Goal: Information Seeking & Learning: Learn about a topic

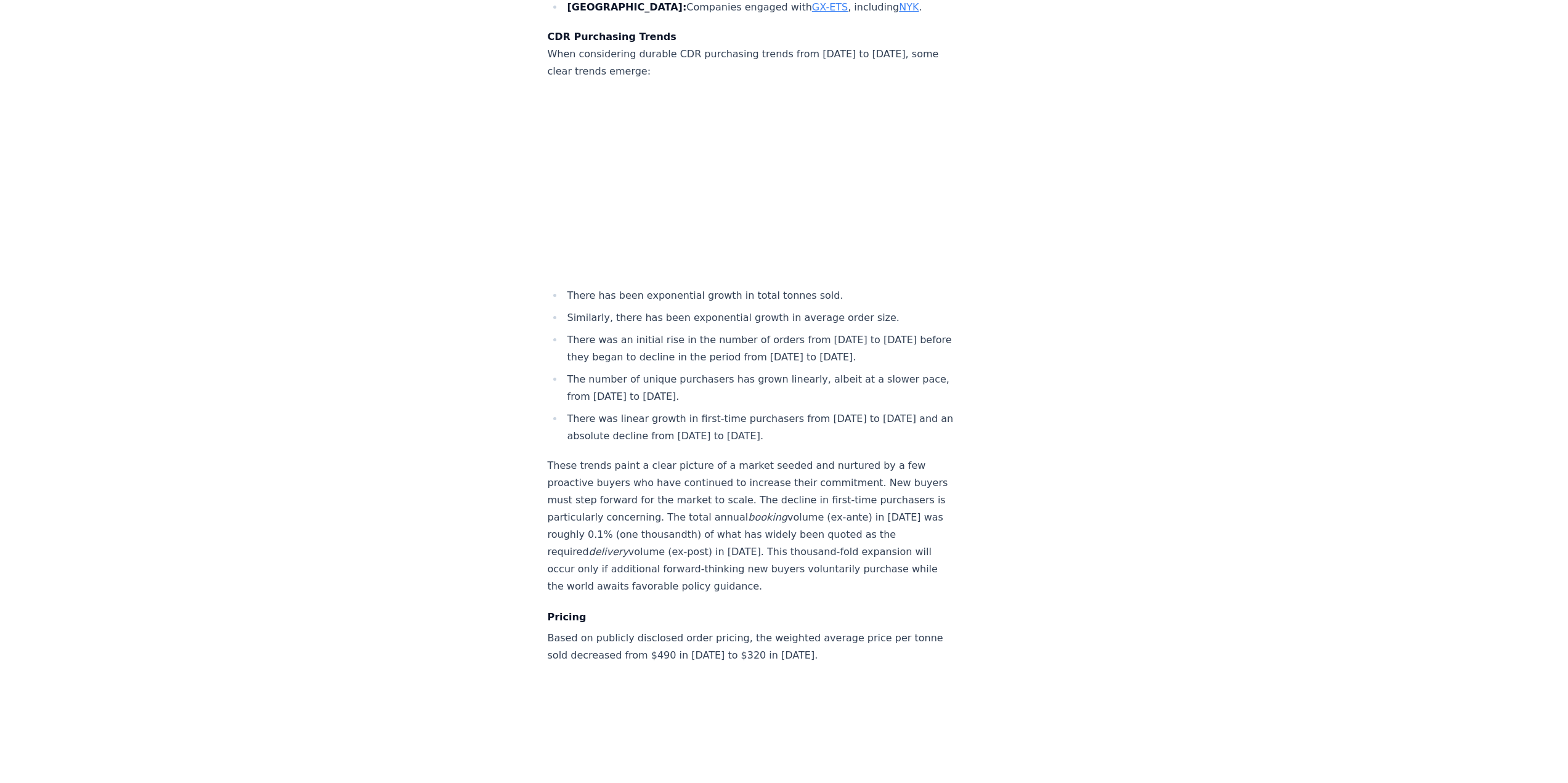
scroll to position [4618, 0]
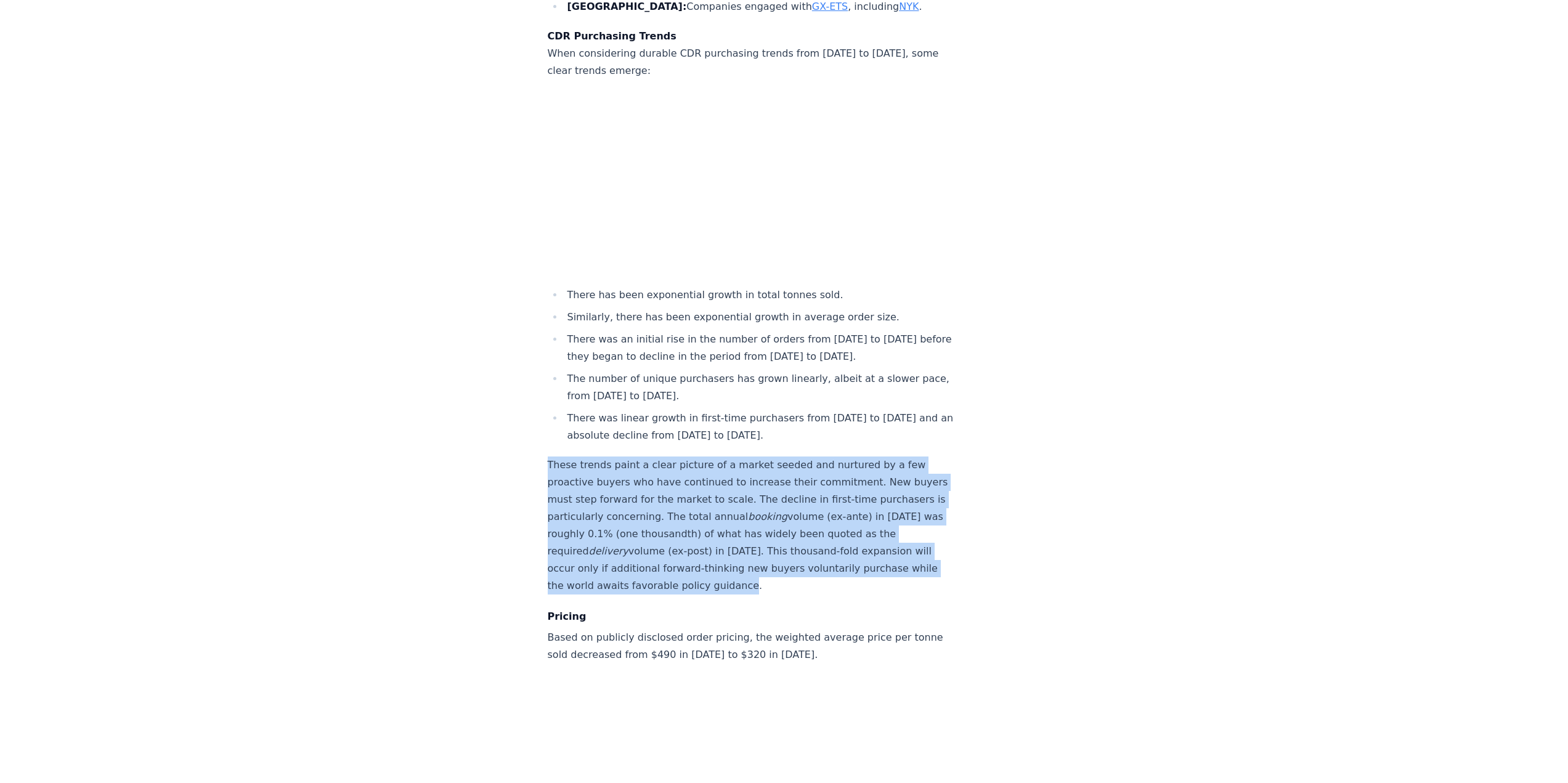
drag, startPoint x: 542, startPoint y: 445, endPoint x: 825, endPoint y: 572, distance: 310.2
click at [779, 388] on p "These trends paint a clear picture of a market seeded and nurtured by a few pro…" at bounding box center [752, 526] width 408 height 138
drag, startPoint x: 825, startPoint y: 572, endPoint x: 540, endPoint y: 445, distance: 312.0
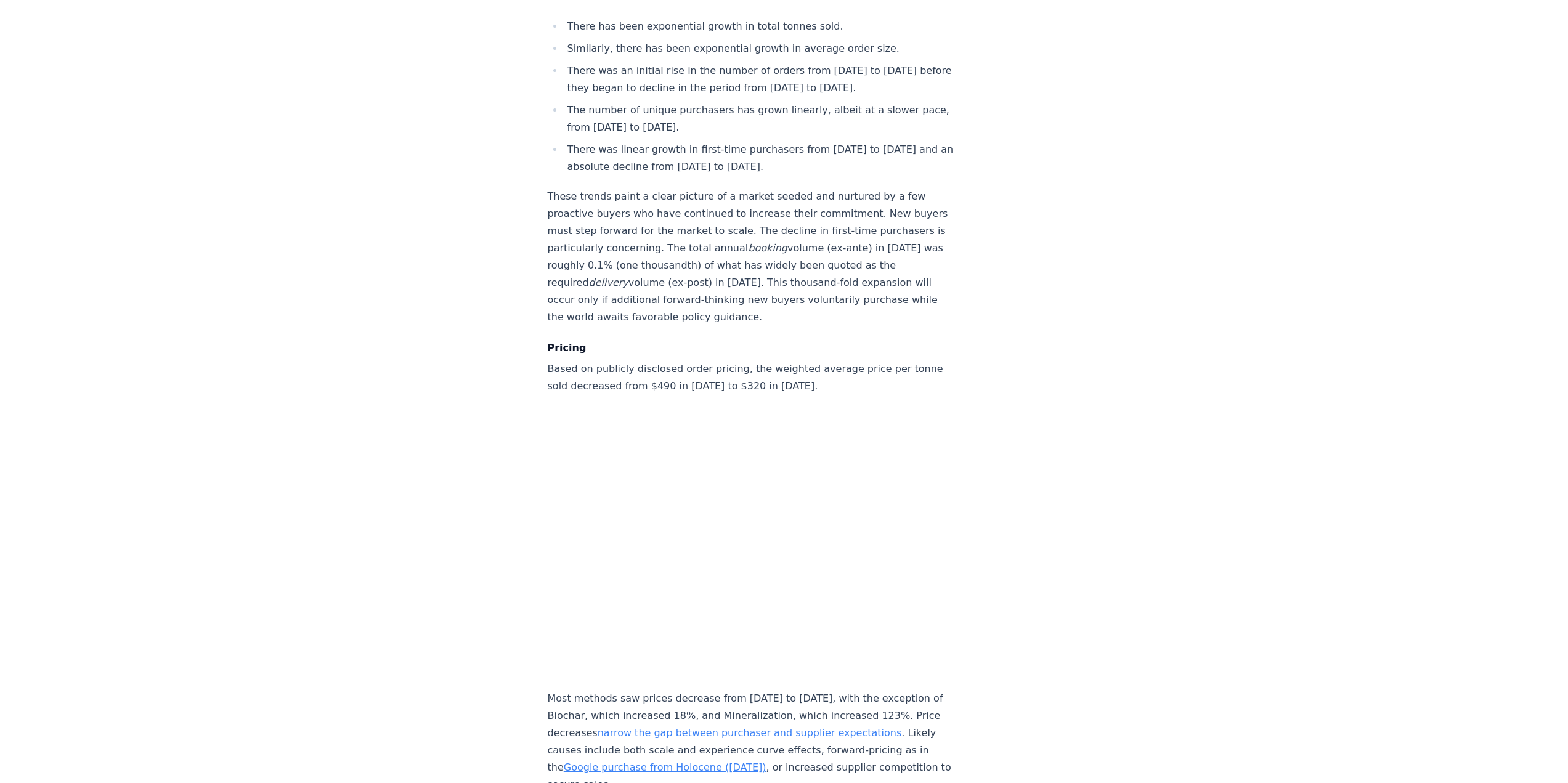
scroll to position [4889, 0]
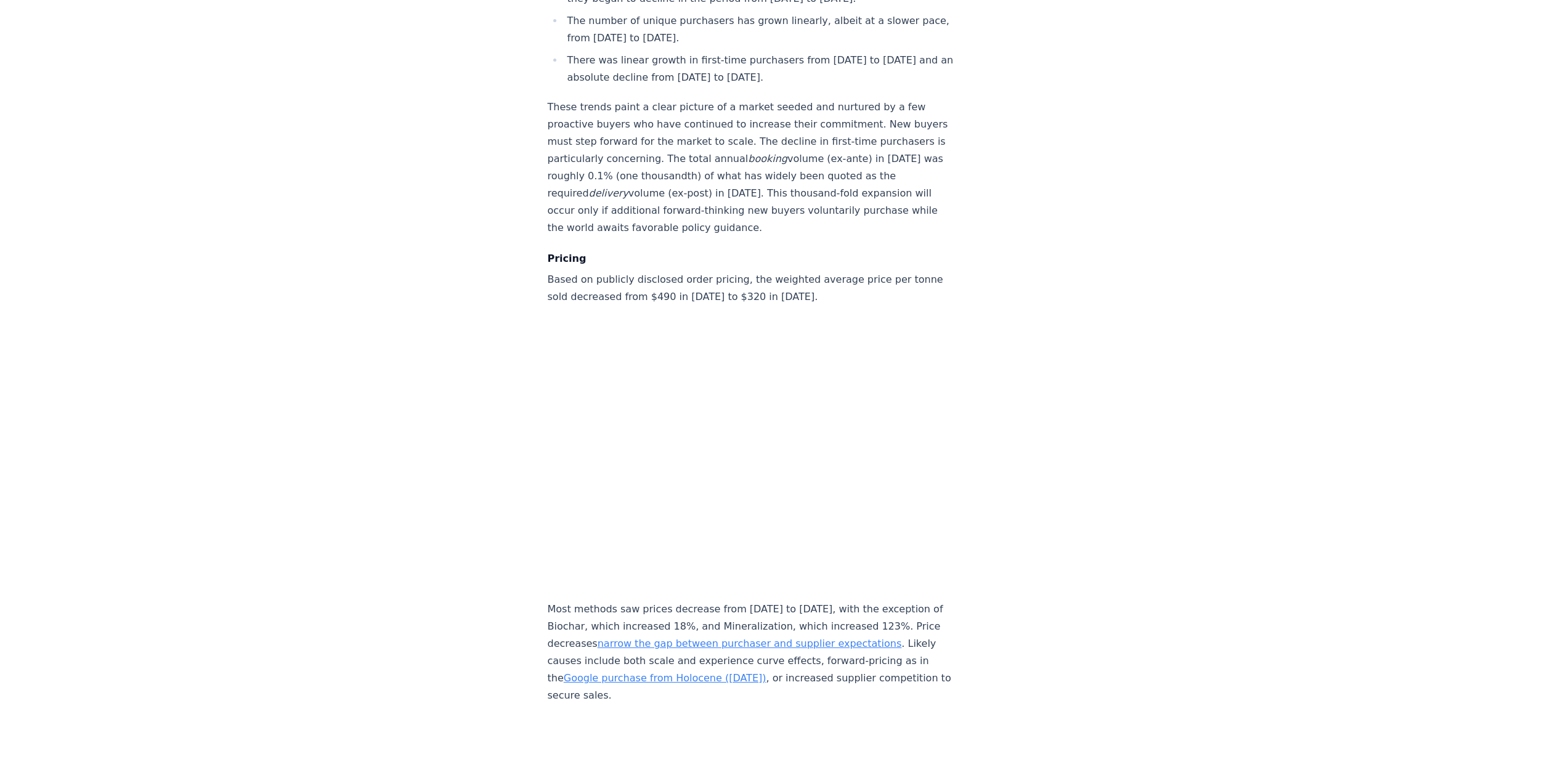
scroll to position [4978, 0]
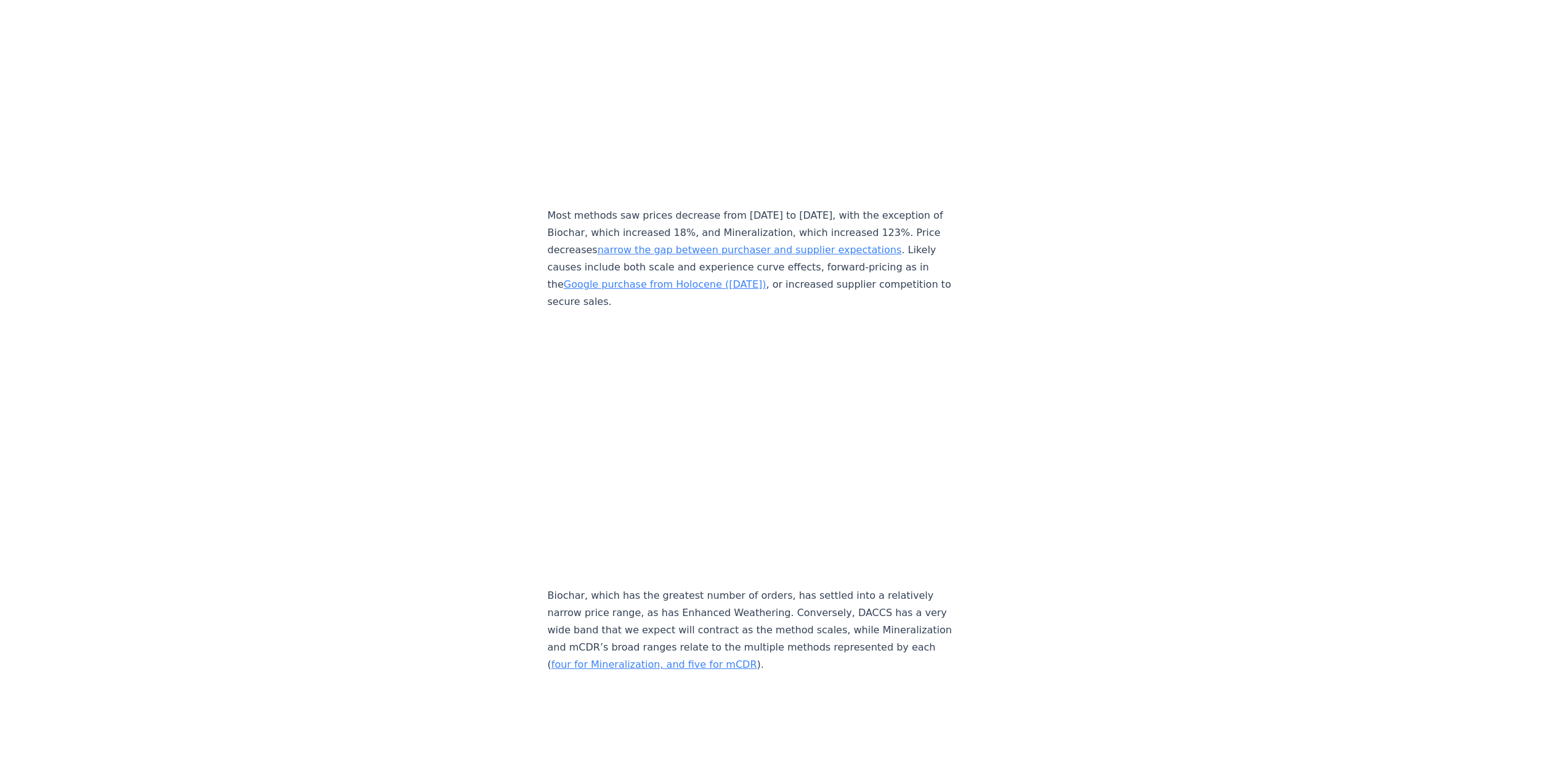
scroll to position [5370, 0]
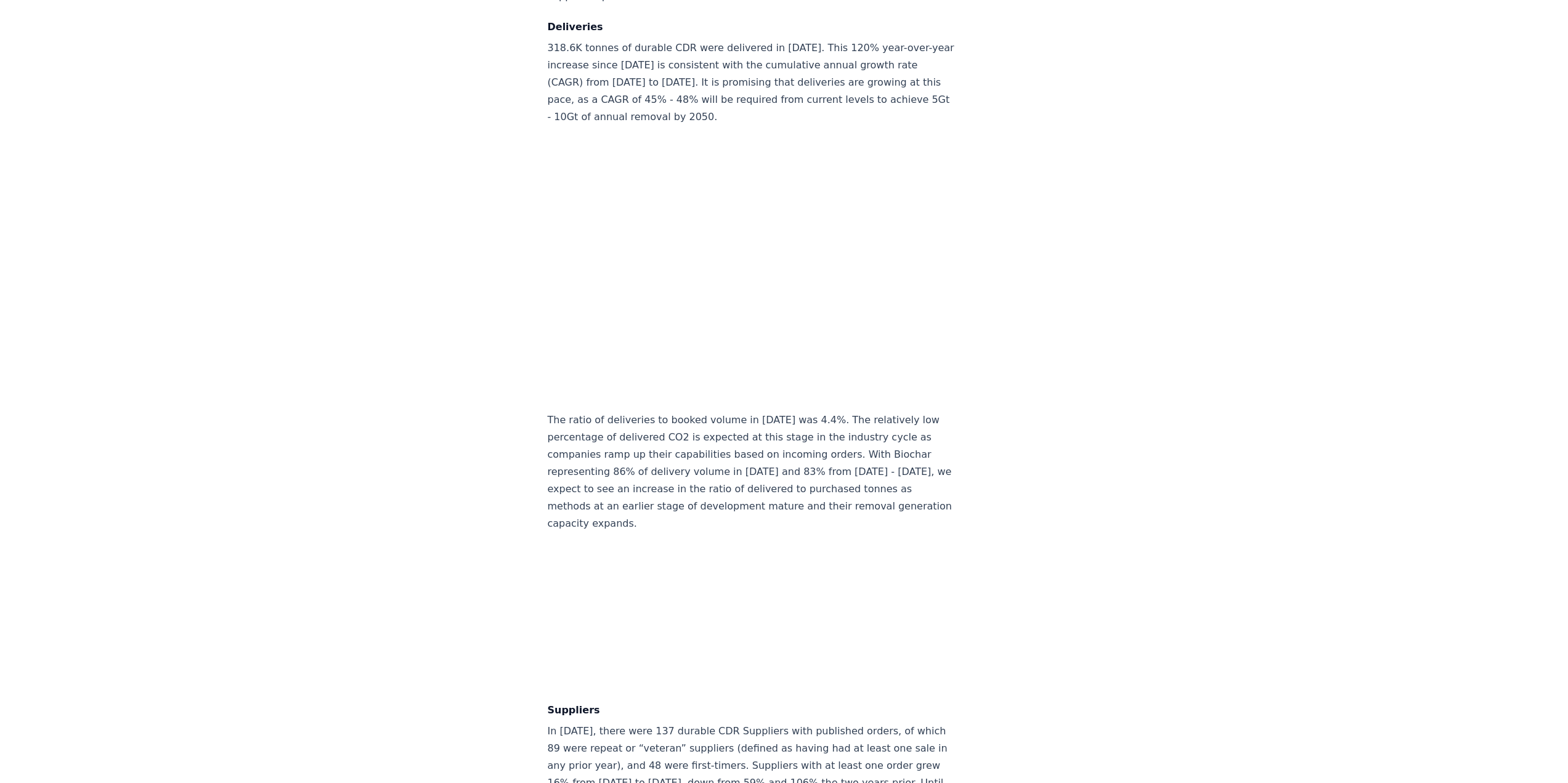
scroll to position [6282, 0]
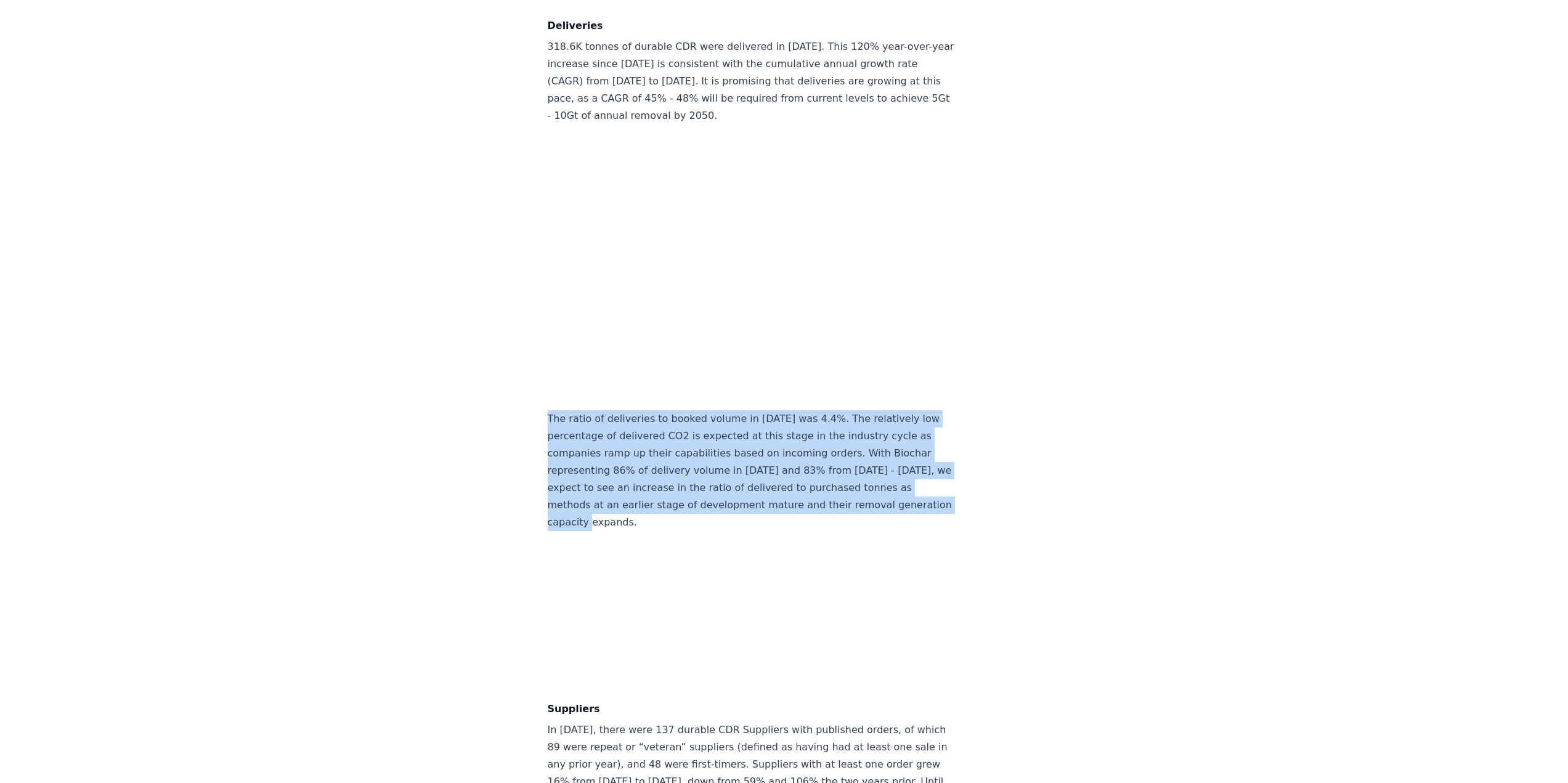
drag, startPoint x: 539, startPoint y: 395, endPoint x: 719, endPoint y: 497, distance: 206.9
click at [719, 388] on div "February 14, 2025 Keep Calm and Remove On - CDR.fyi 2024 Year in Review Highlig…" at bounding box center [784, 531] width 862 height 13537
click at [719, 388] on p "The ratio of deliveries to booked volume in 2024 was 4.4%. The relatively low p…" at bounding box center [752, 470] width 408 height 121
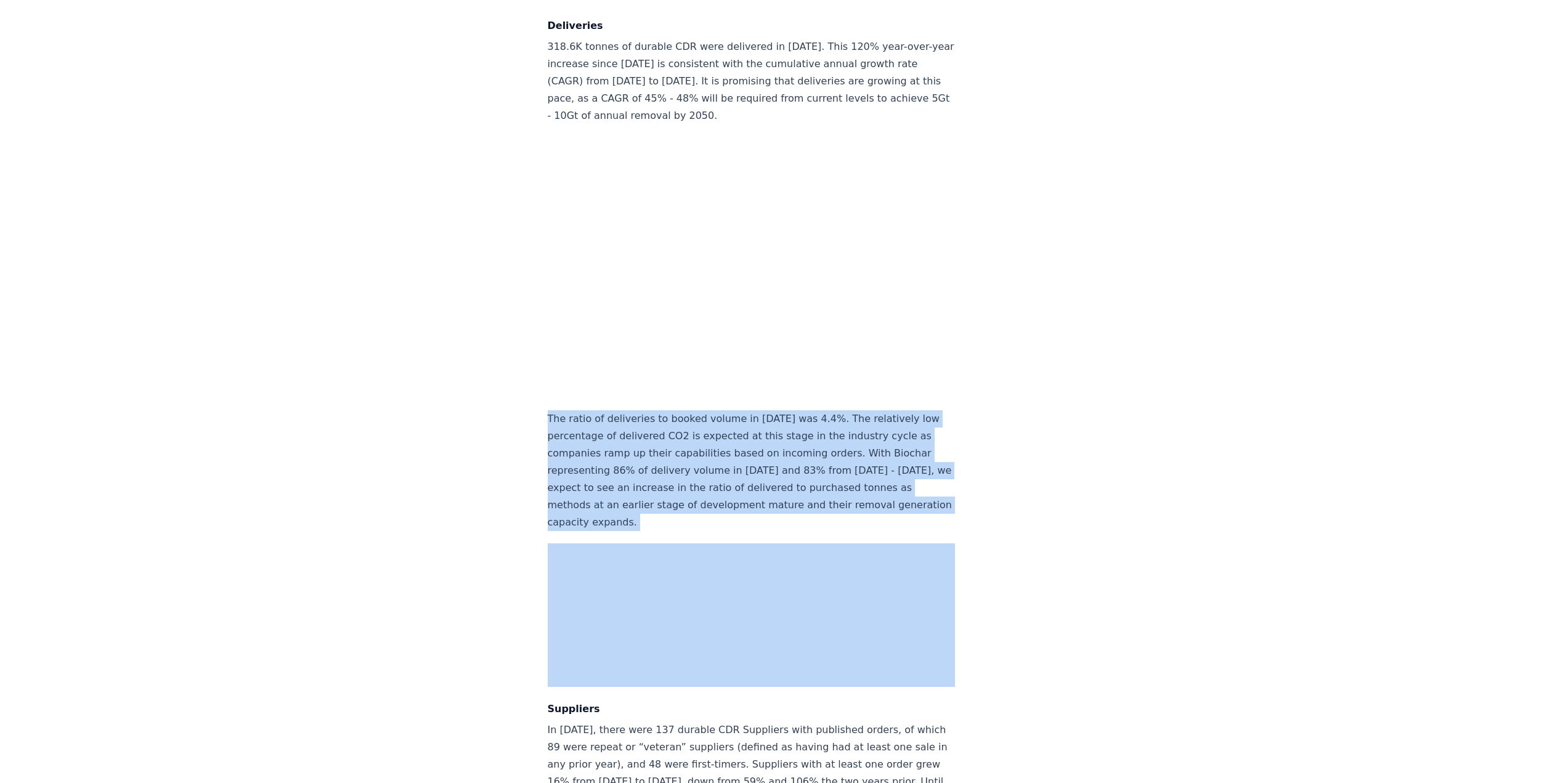
drag, startPoint x: 719, startPoint y: 497, endPoint x: 483, endPoint y: 380, distance: 263.4
click at [483, 380] on div "February 14, 2025 Keep Calm and Remove On - CDR.fyi 2024 Year in Review Highlig…" at bounding box center [784, 531] width 862 height 13537
click at [488, 386] on div "February 14, 2025 Keep Calm and Remove On - CDR.fyi 2024 Year in Review Highlig…" at bounding box center [784, 531] width 862 height 13537
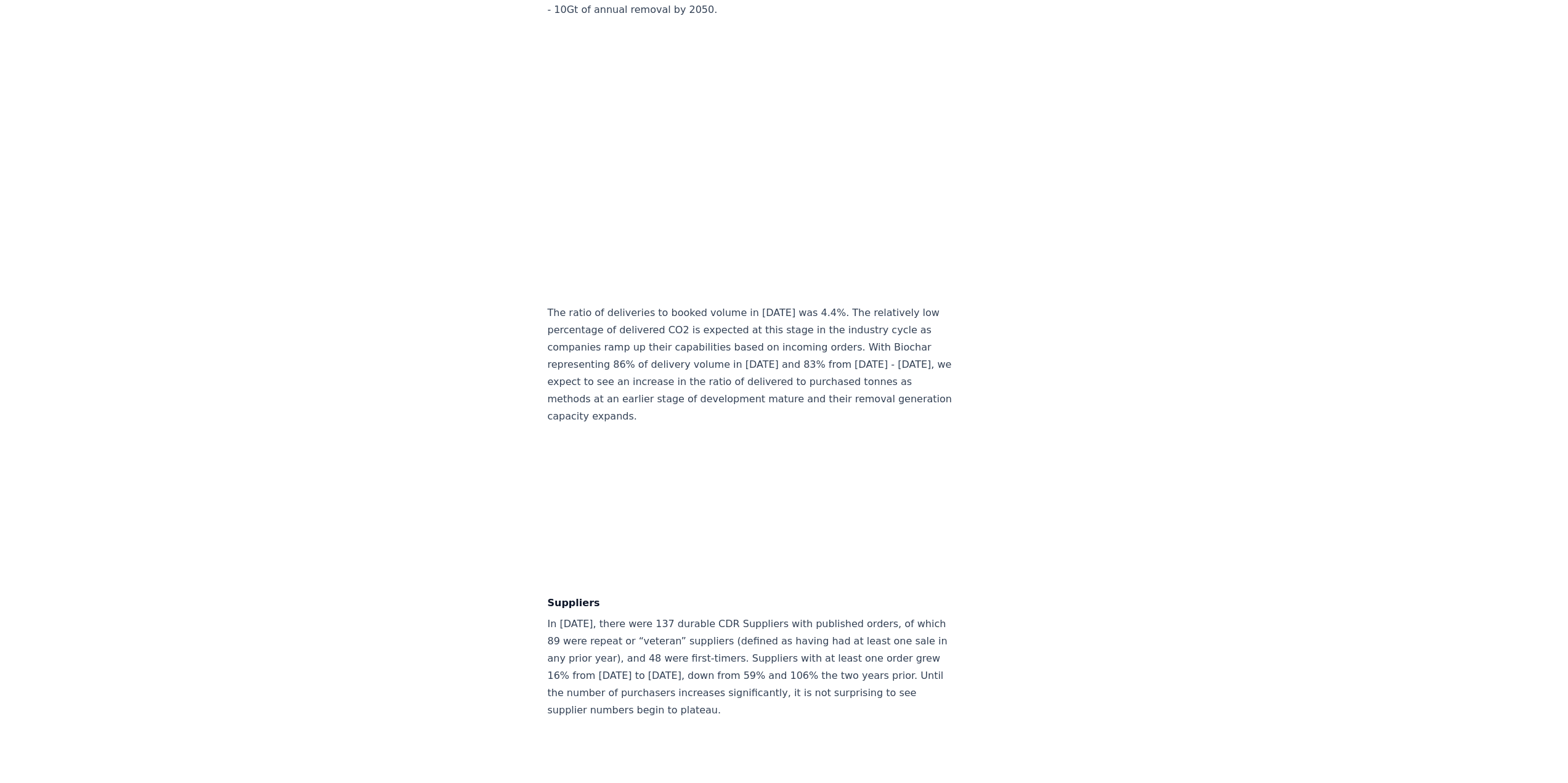
scroll to position [6394, 0]
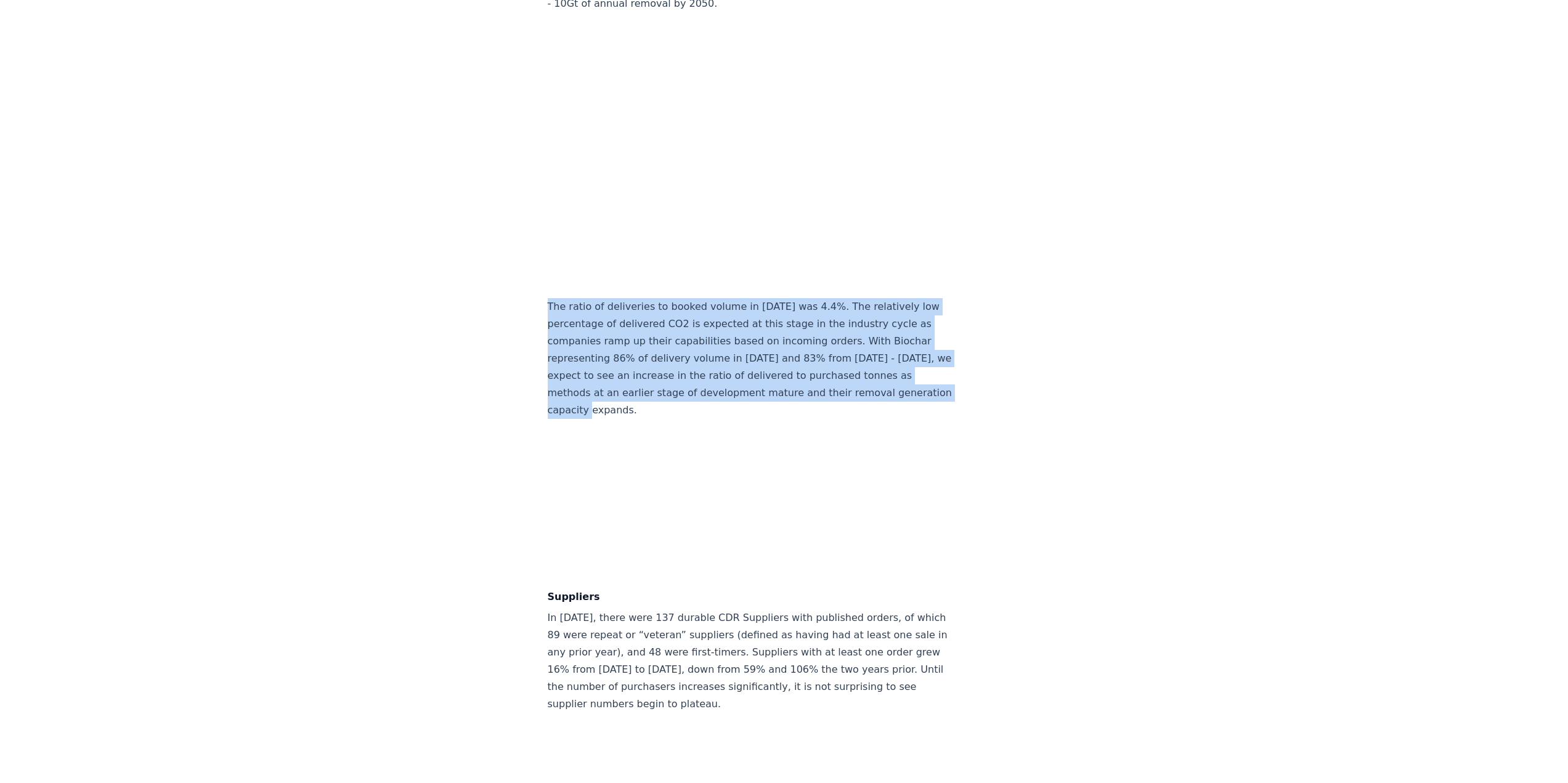
drag, startPoint x: 548, startPoint y: 284, endPoint x: 679, endPoint y: 384, distance: 164.8
click at [679, 384] on p "The ratio of deliveries to booked volume in 2024 was 4.4%. The relatively low p…" at bounding box center [752, 358] width 408 height 121
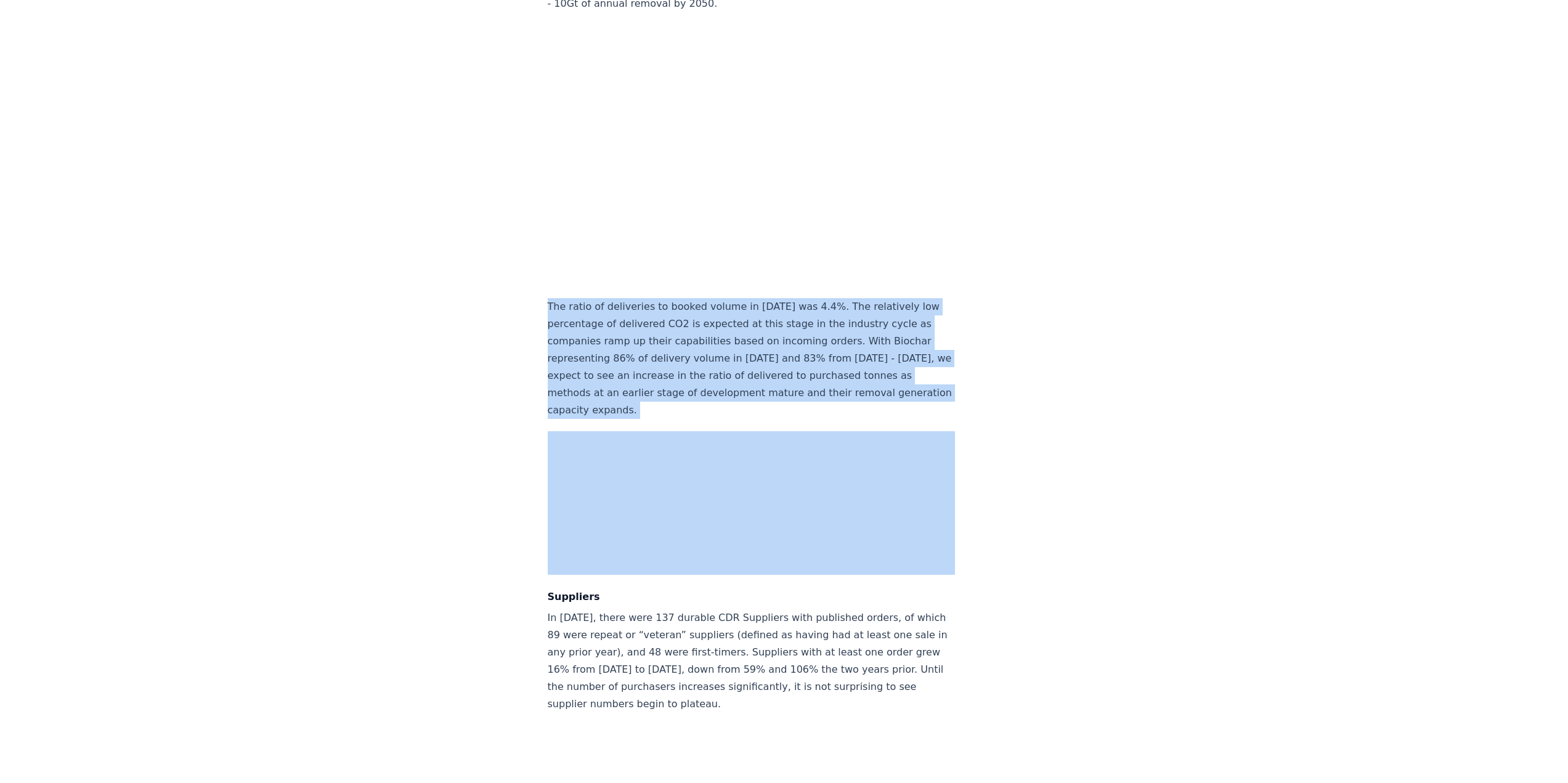
drag, startPoint x: 679, startPoint y: 384, endPoint x: 544, endPoint y: 276, distance: 172.9
click at [544, 276] on div "February 14, 2025 Keep Calm and Remove On - CDR.fyi 2024 Year in Review Highlig…" at bounding box center [784, 419] width 862 height 13537
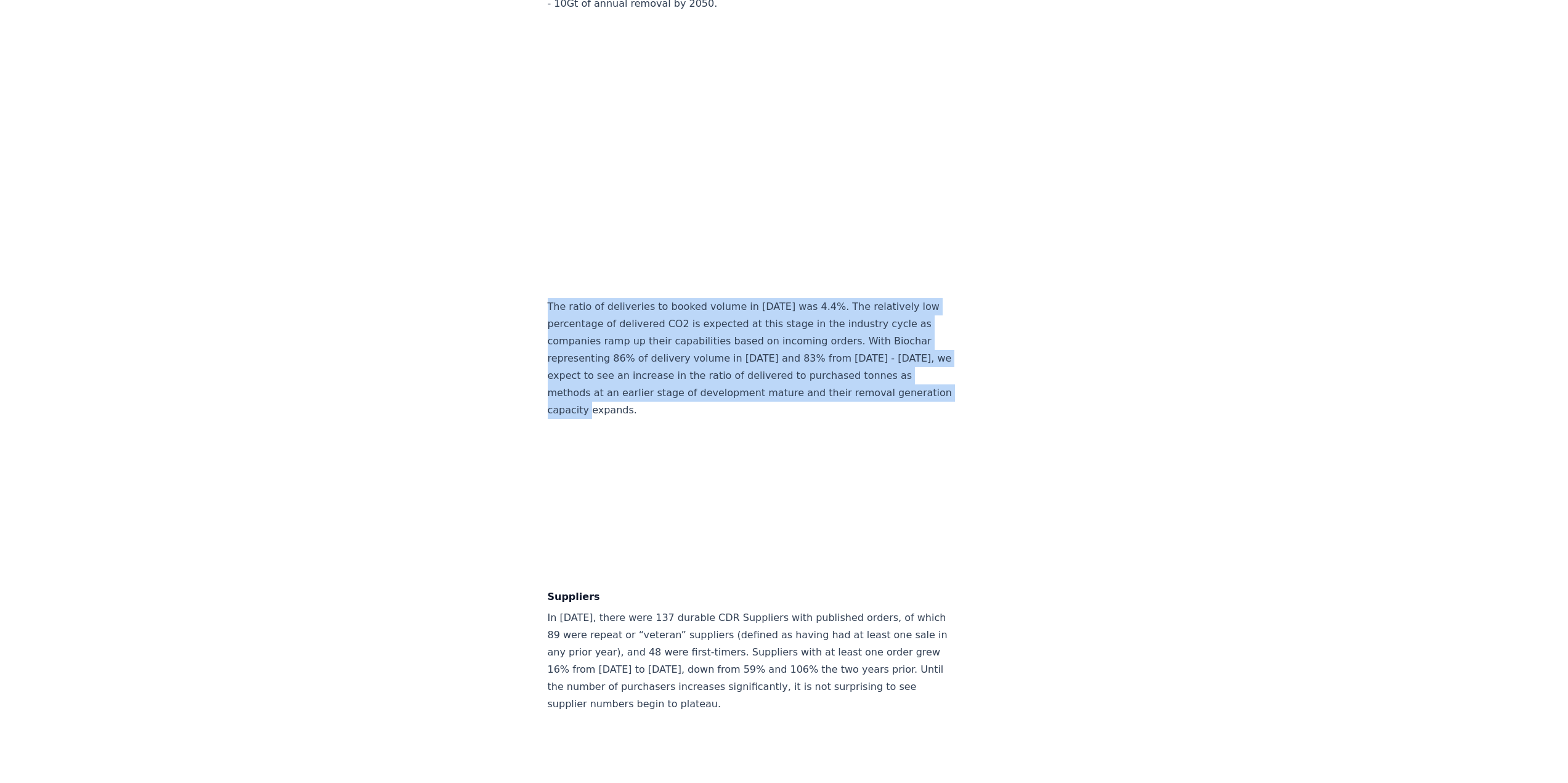
drag, startPoint x: 548, startPoint y: 282, endPoint x: 708, endPoint y: 398, distance: 197.6
click at [708, 388] on div "Highlights Durable CDR in 2024 was predominantly a story of North American comp…" at bounding box center [752, 475] width 408 height 13426
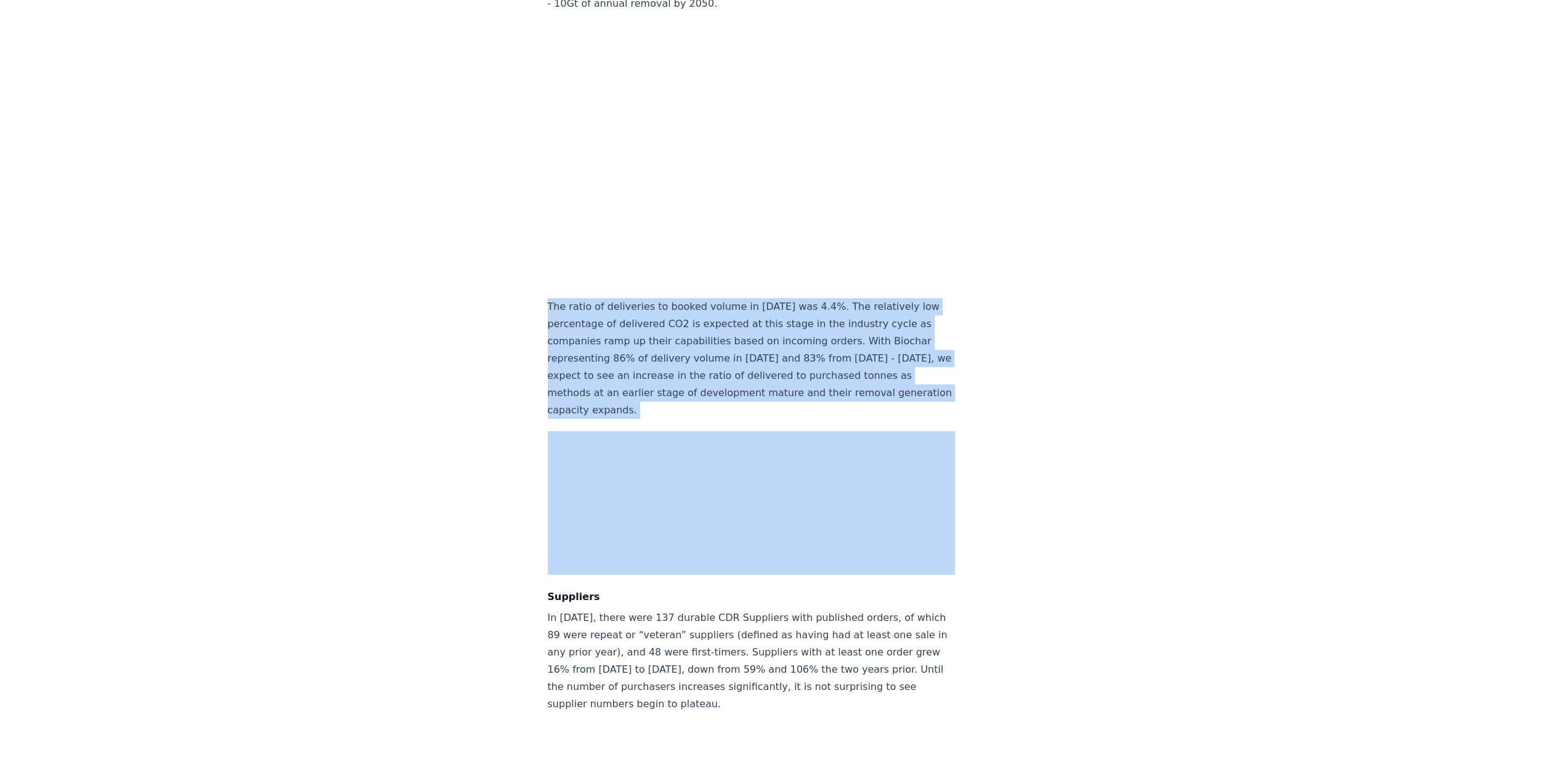
click at [708, 388] on div "Highlights Durable CDR in 2024 was predominantly a story of North American comp…" at bounding box center [752, 475] width 408 height 13426
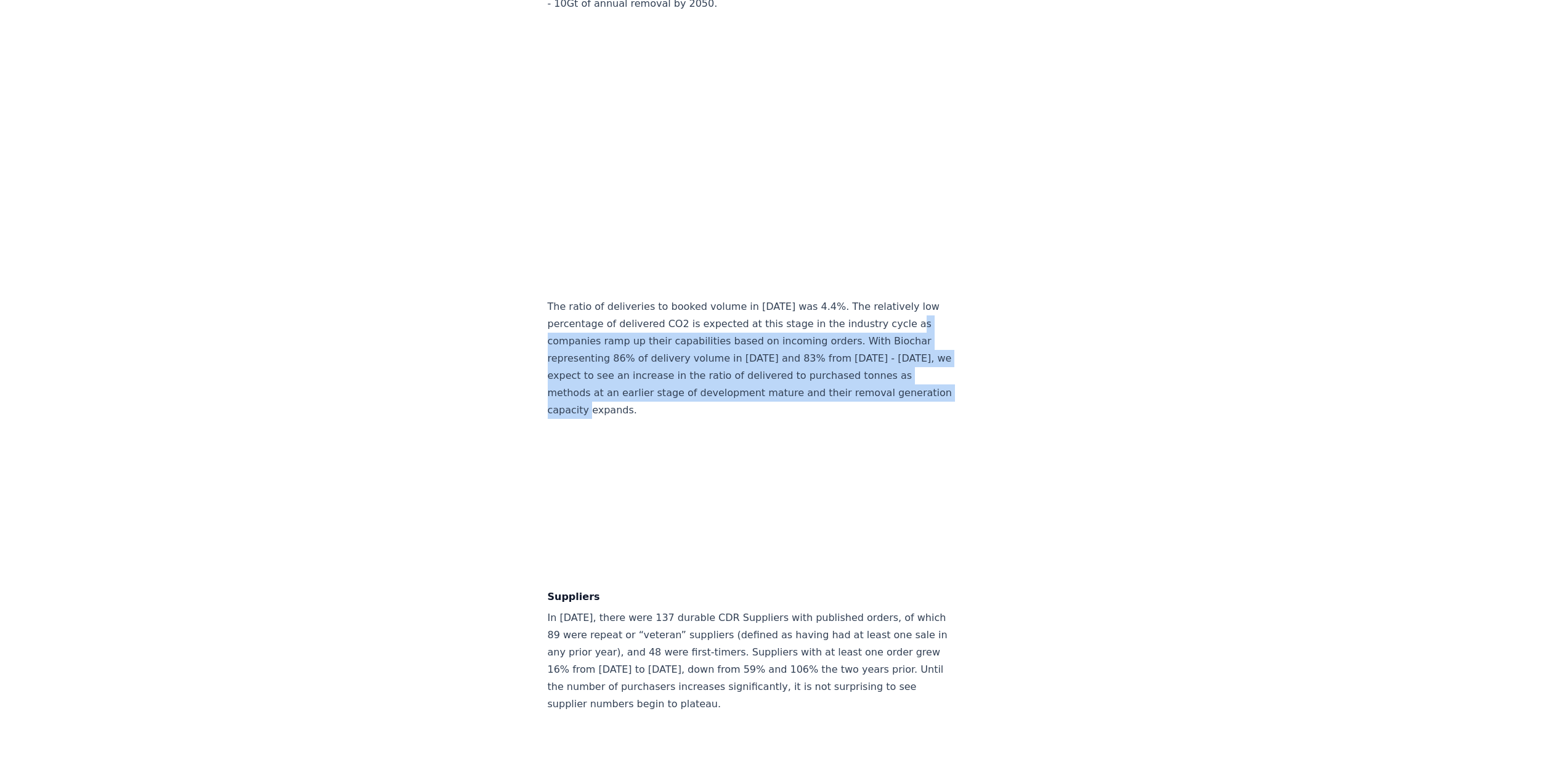
drag, startPoint x: 699, startPoint y: 395, endPoint x: 526, endPoint y: 321, distance: 188.2
click at [526, 321] on div "February 14, 2025 Keep Calm and Remove On - CDR.fyi 2024 Year in Review Highlig…" at bounding box center [784, 419] width 862 height 13537
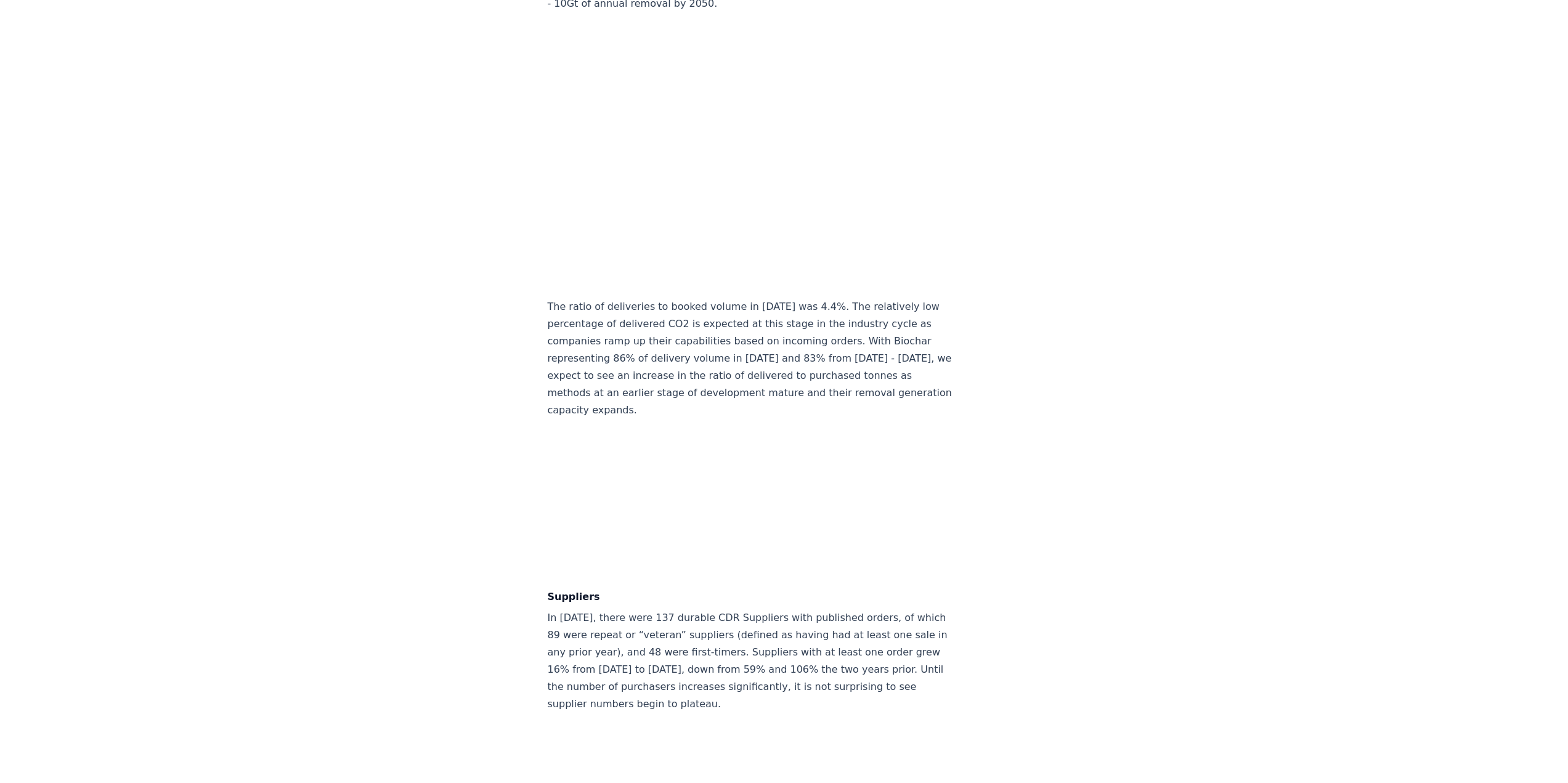
click at [534, 302] on div "February 14, 2025 Keep Calm and Remove On - CDR.fyi 2024 Year in Review Highlig…" at bounding box center [784, 419] width 862 height 13537
click at [538, 298] on div "February 14, 2025 Keep Calm and Remove On - CDR.fyi 2024 Year in Review Highlig…" at bounding box center [784, 419] width 862 height 13537
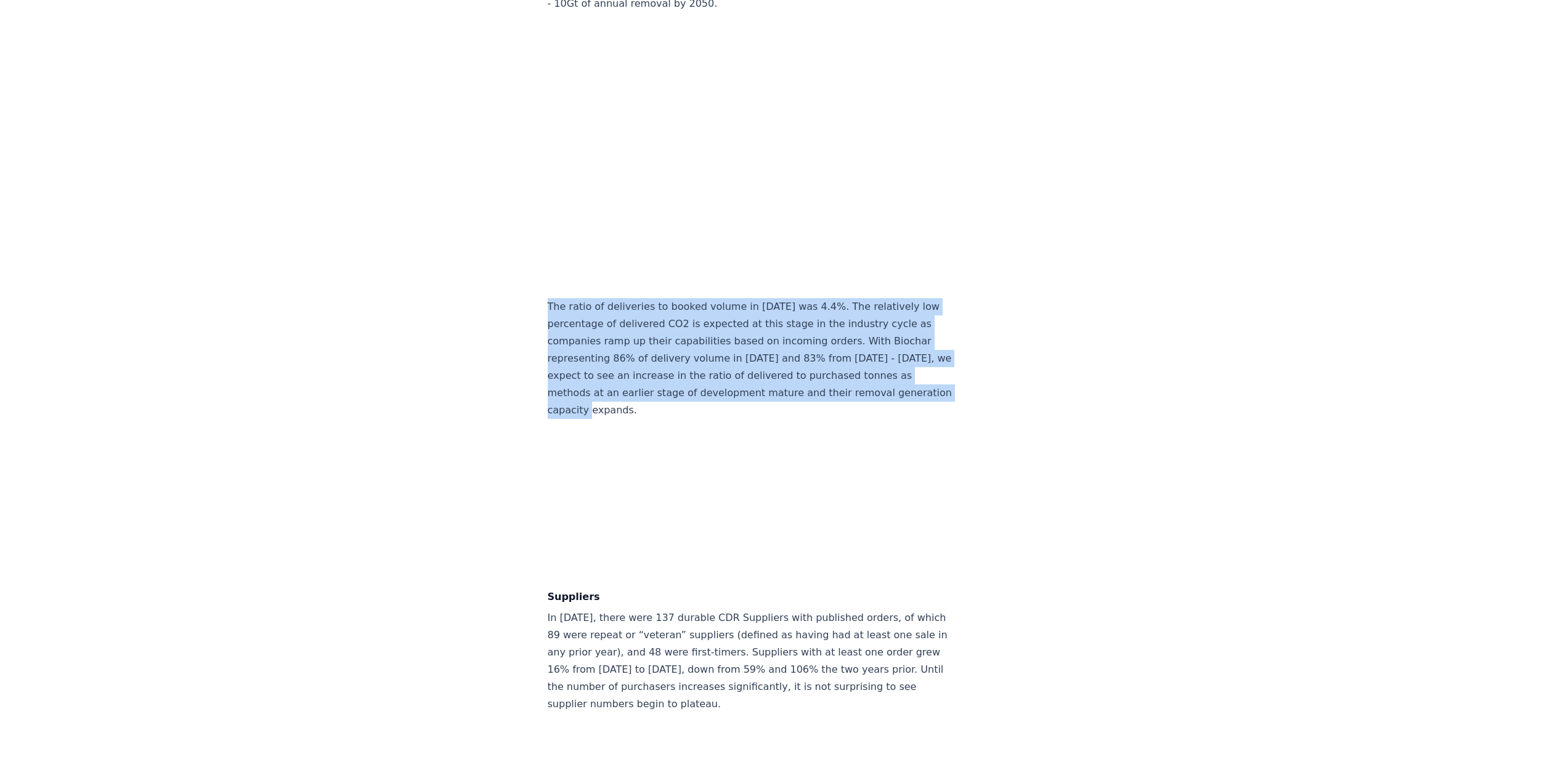
drag, startPoint x: 546, startPoint y: 289, endPoint x: 719, endPoint y: 383, distance: 196.9
click at [719, 383] on div "February 14, 2025 Keep Calm and Remove On - CDR.fyi 2024 Year in Review Highlig…" at bounding box center [784, 419] width 862 height 13537
click at [719, 383] on p "The ratio of deliveries to booked volume in 2024 was 4.4%. The relatively low p…" at bounding box center [752, 358] width 408 height 121
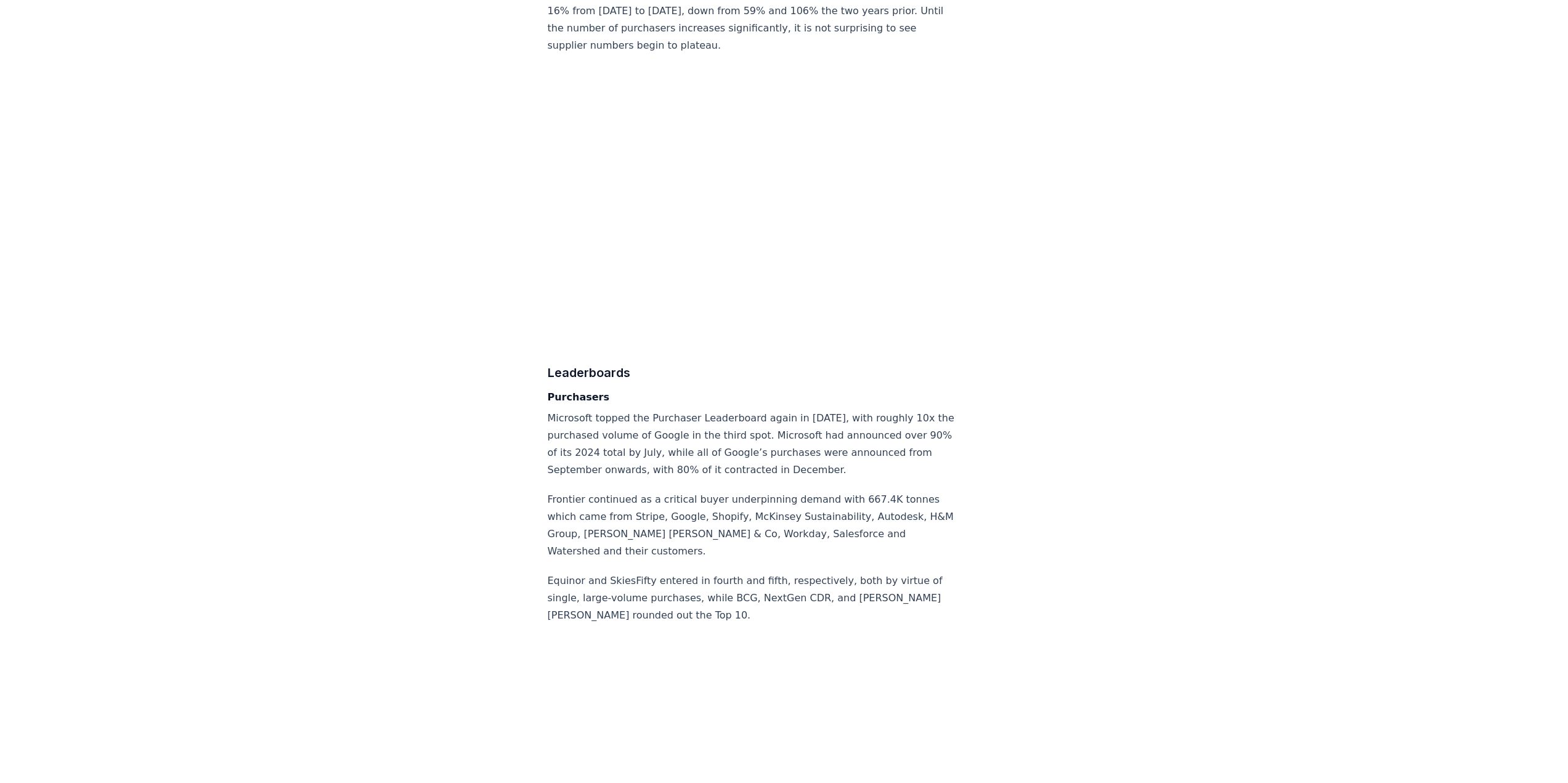
scroll to position [6888, 0]
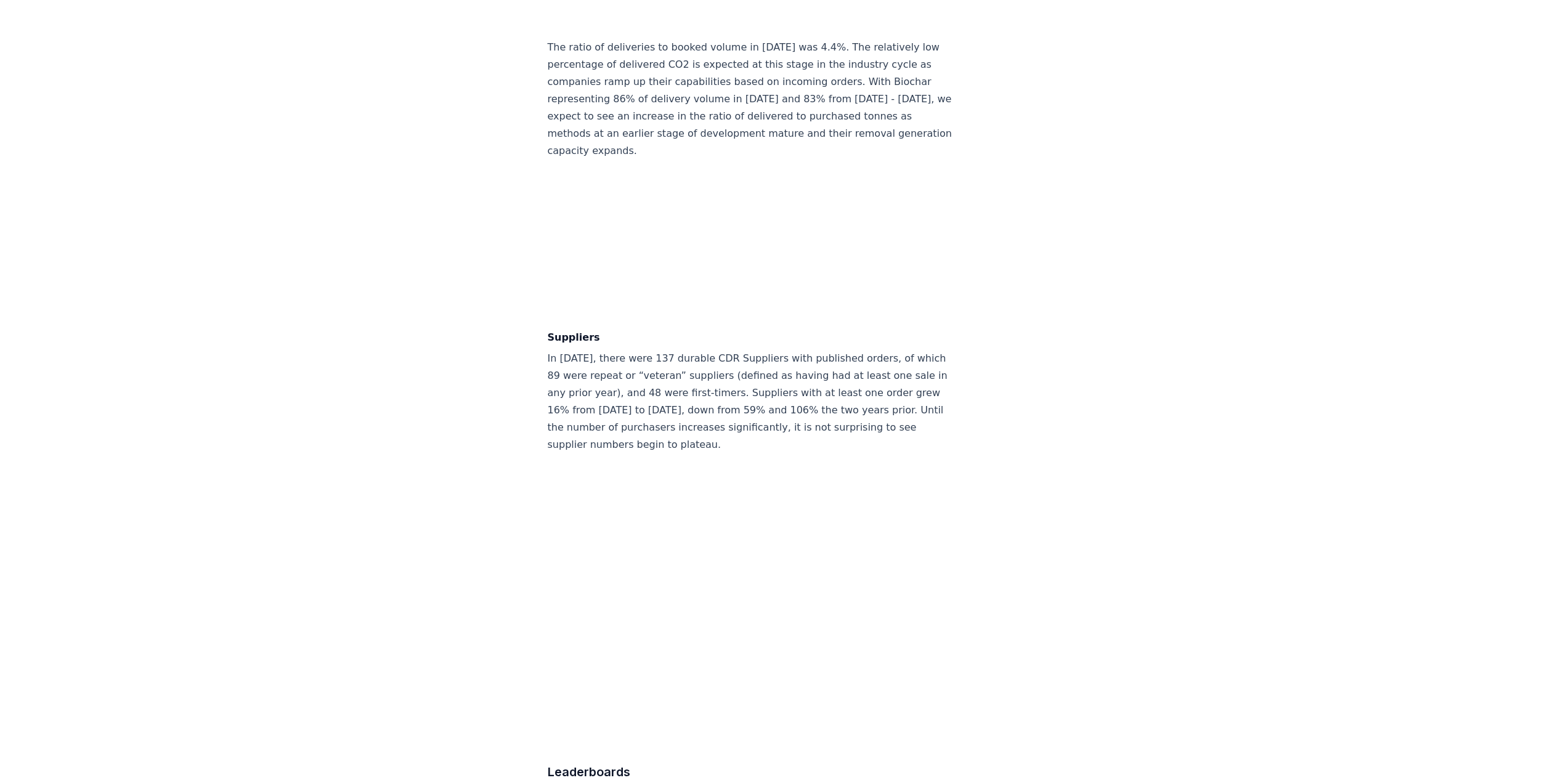
click at [429, 388] on div "February 14, 2025 Keep Calm and Remove On - CDR.fyi 2024 Year in Review Highlig…" at bounding box center [784, 160] width 862 height 13537
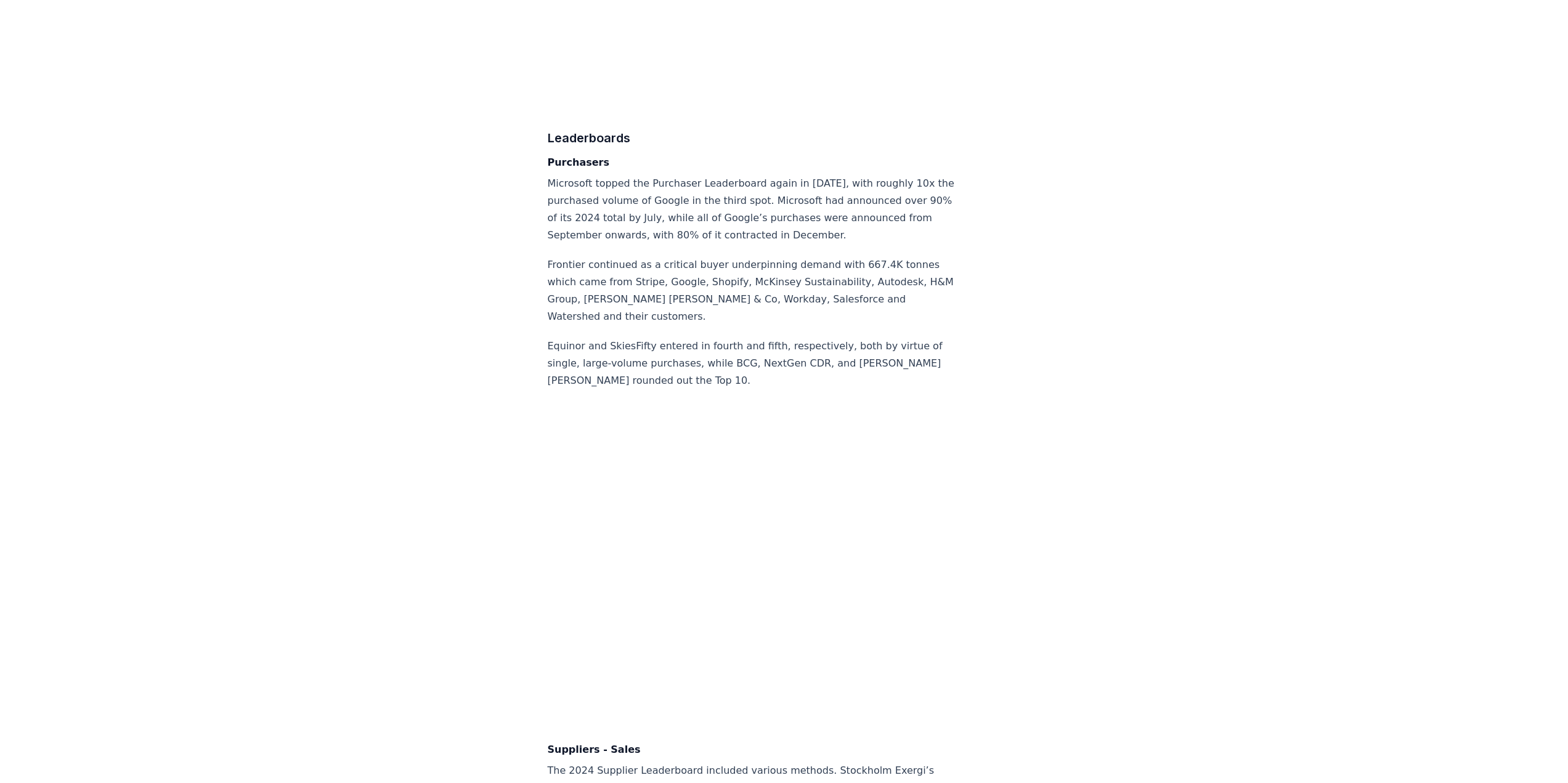
scroll to position [7289, 0]
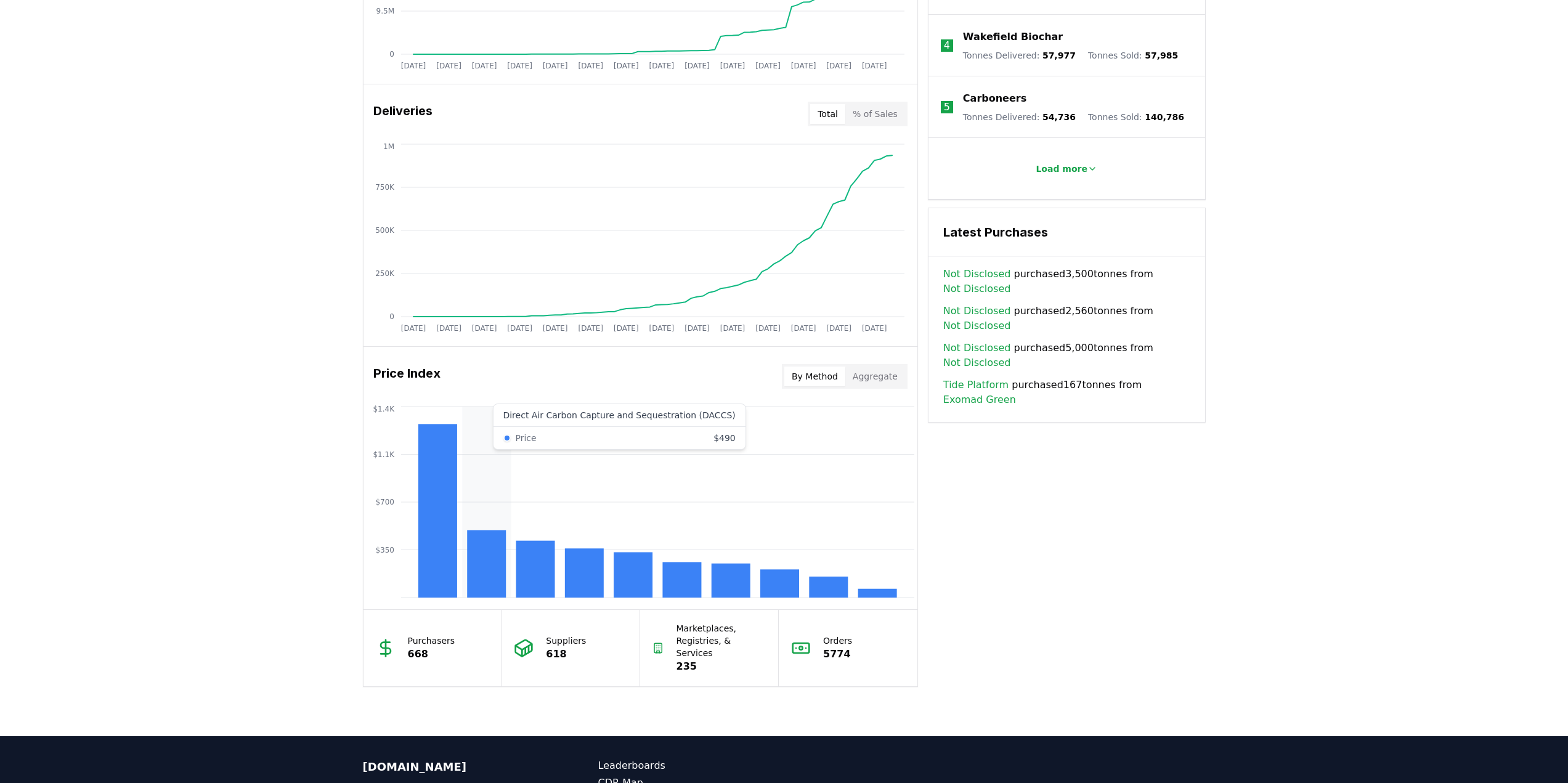
scroll to position [681, 0]
click at [477, 553] on rect at bounding box center [486, 563] width 39 height 67
click at [438, 526] on rect at bounding box center [437, 510] width 39 height 174
click at [818, 586] on rect at bounding box center [828, 586] width 39 height 21
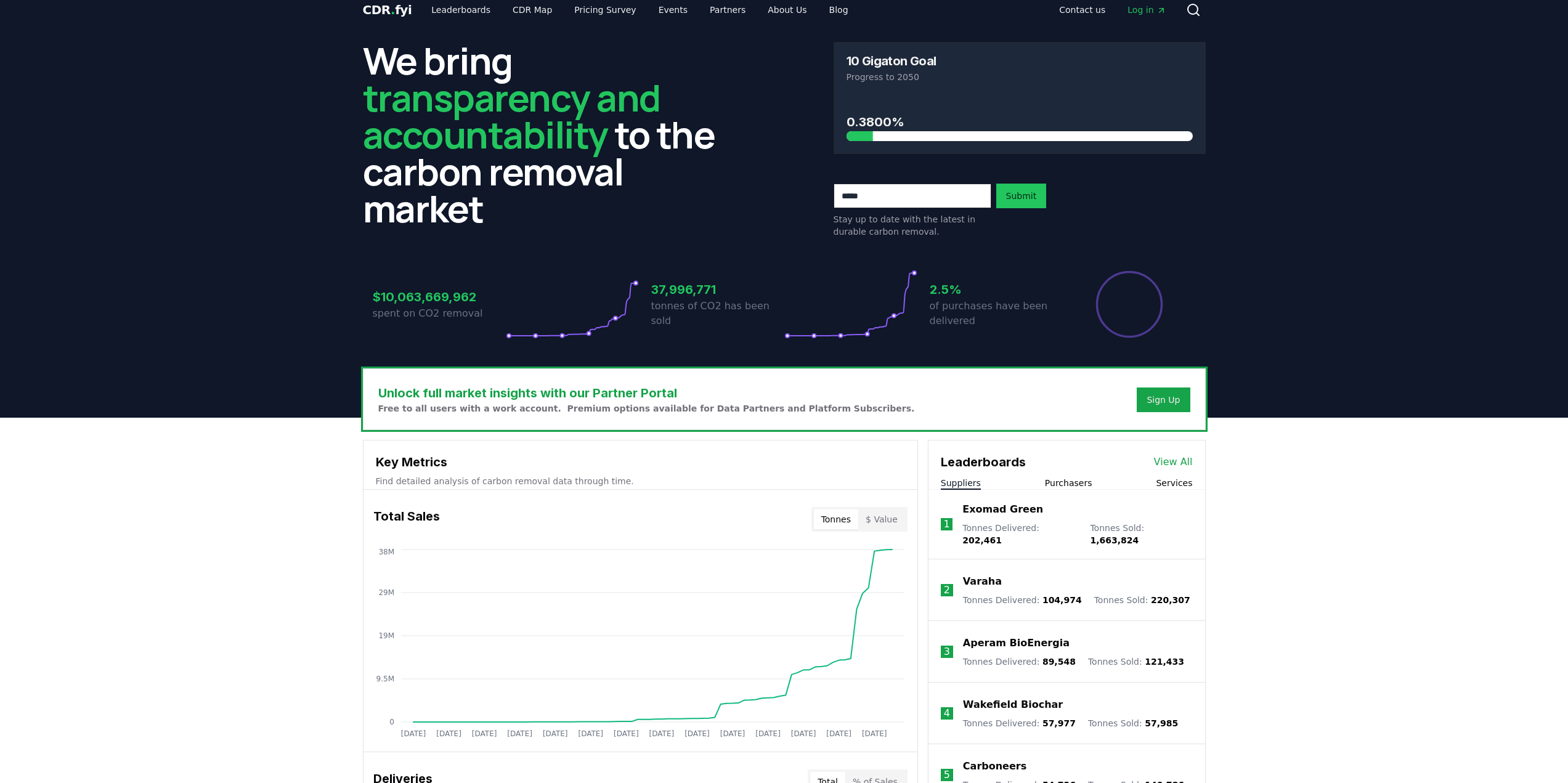
scroll to position [12, 0]
click at [452, 13] on link "Leaderboards" at bounding box center [460, 10] width 79 height 22
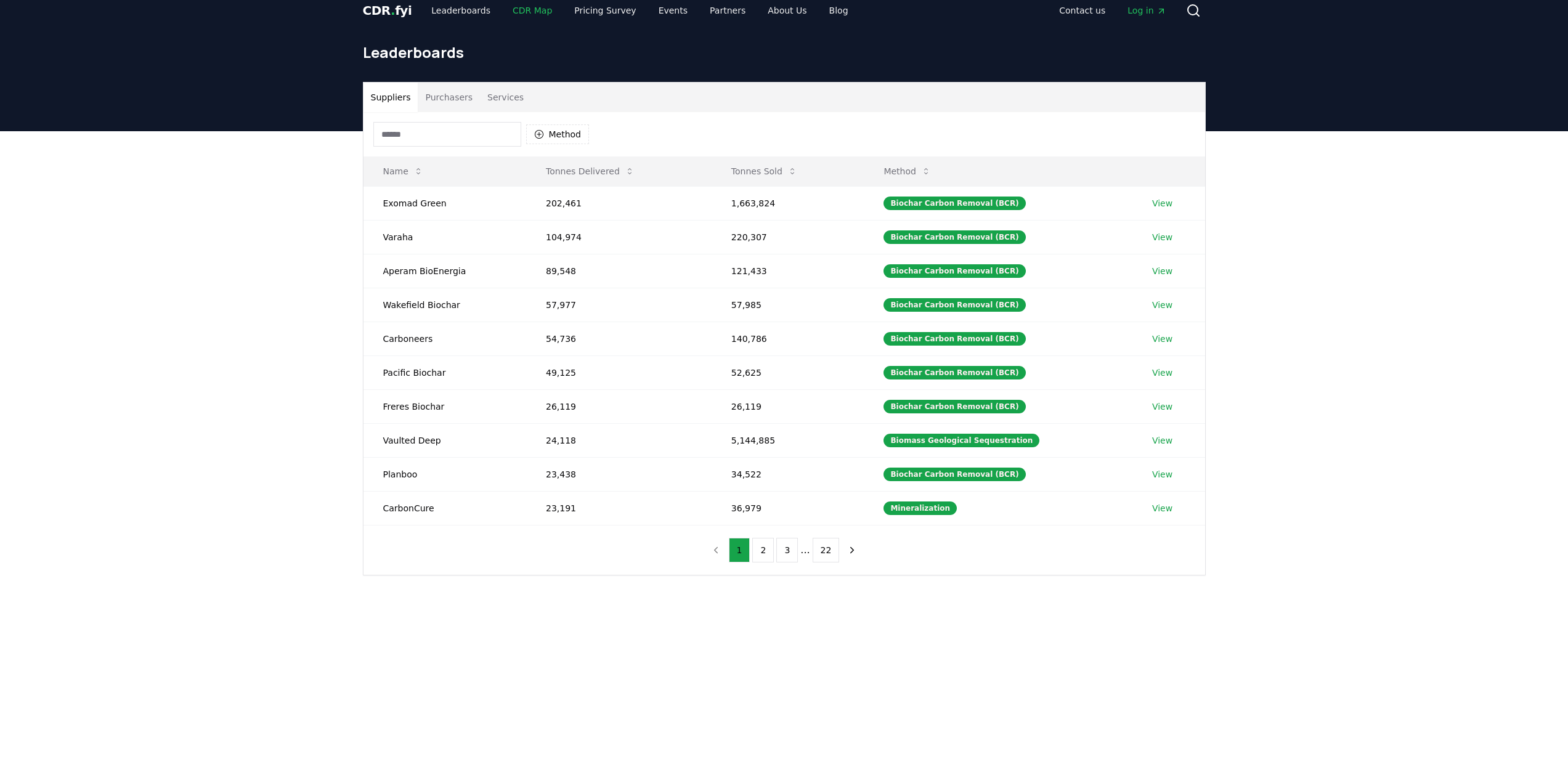
click at [520, 10] on link "CDR Map" at bounding box center [532, 10] width 59 height 22
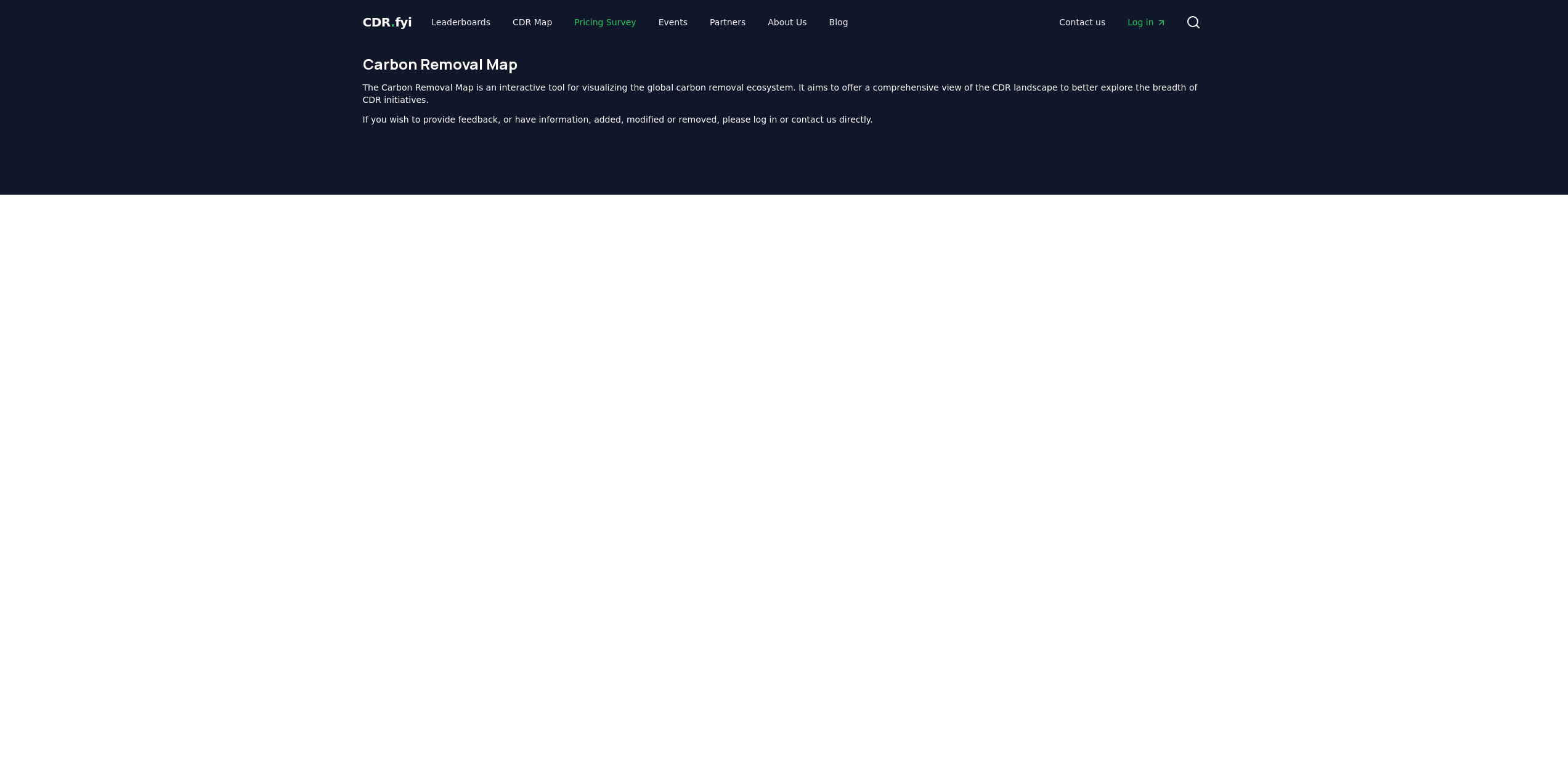
click at [570, 14] on link "Pricing Survey" at bounding box center [604, 22] width 81 height 22
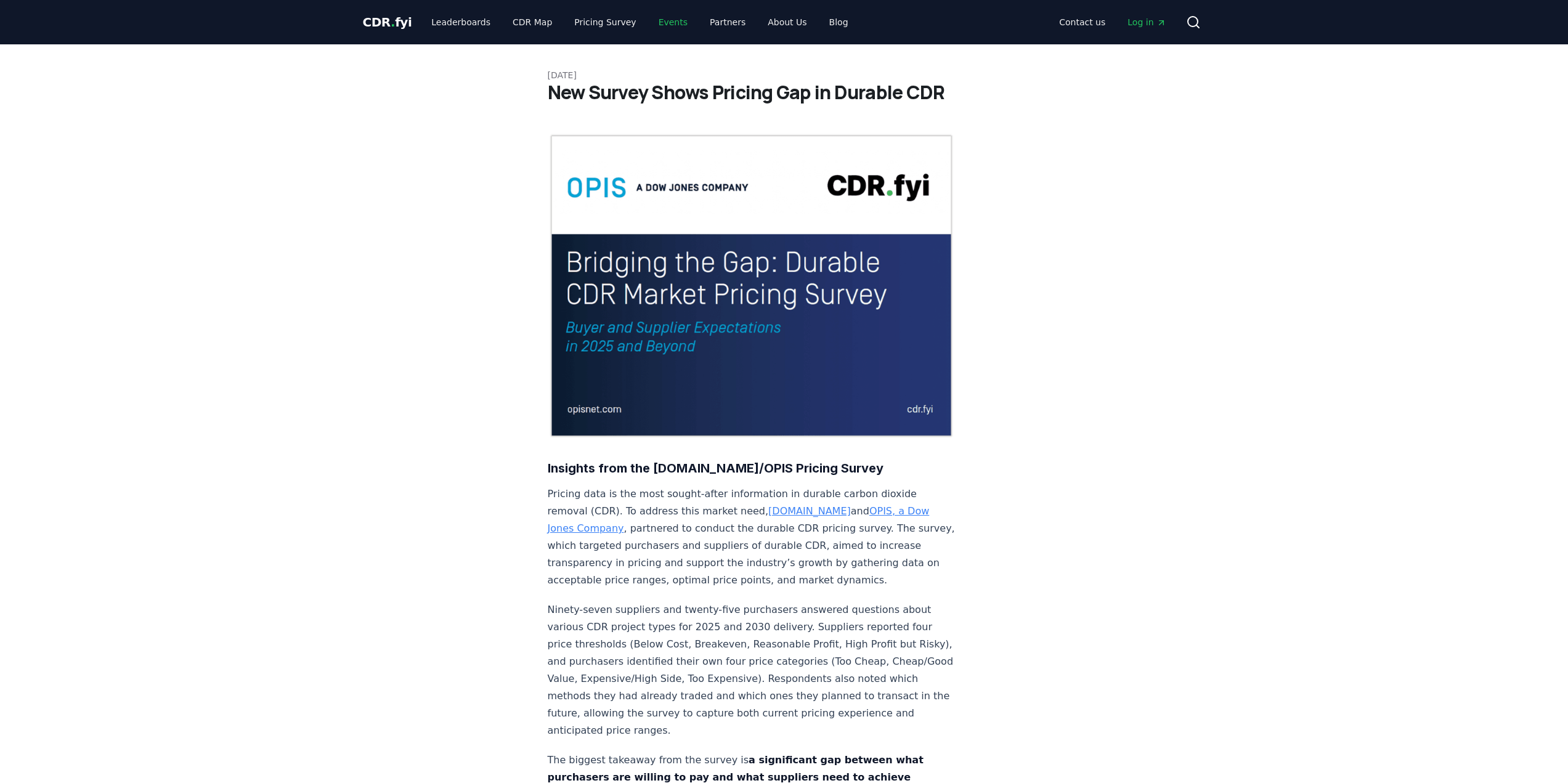
click at [652, 22] on link "Events" at bounding box center [673, 22] width 49 height 22
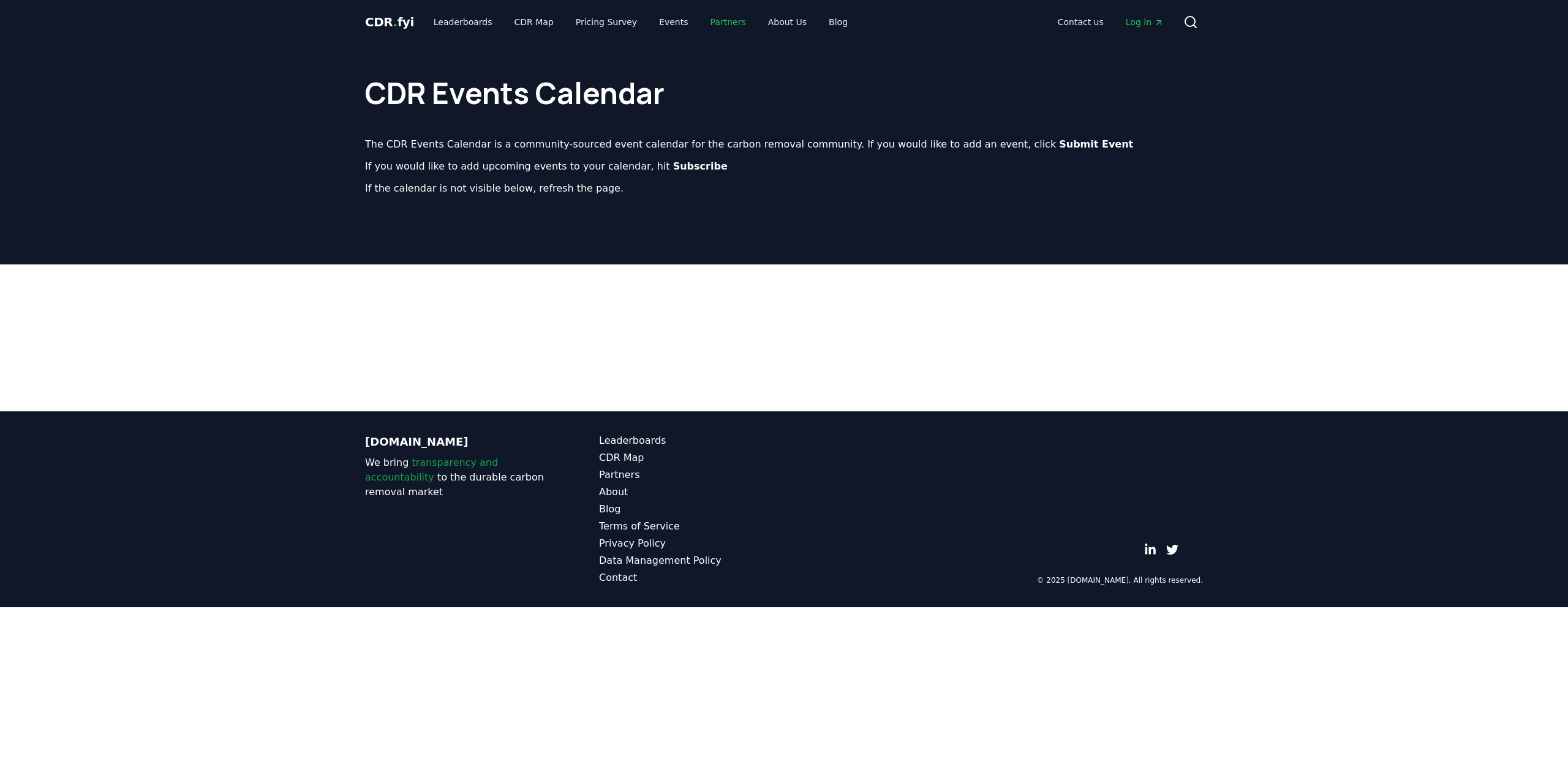
click at [705, 20] on link "Partners" at bounding box center [728, 22] width 55 height 22
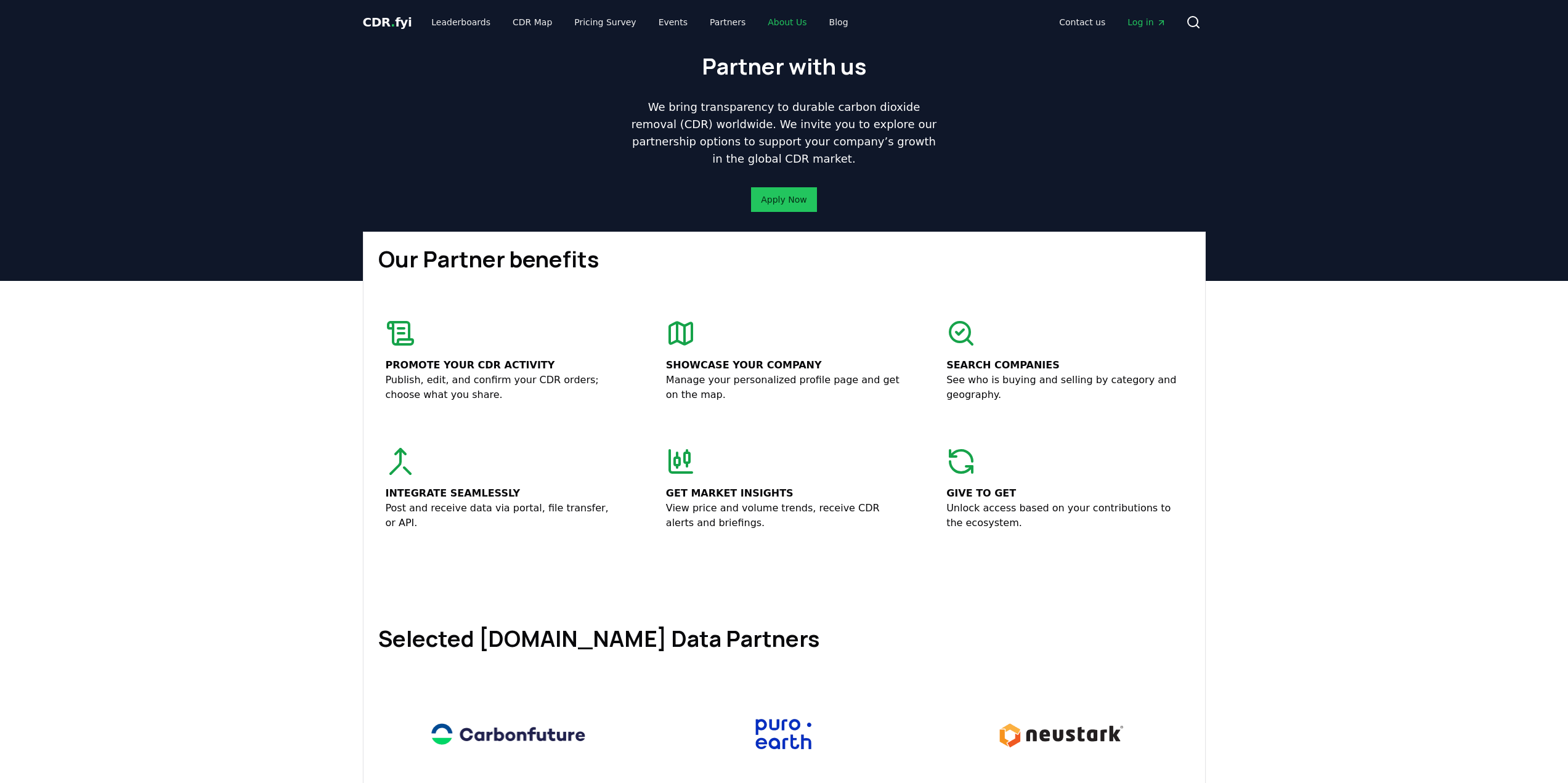
click at [762, 25] on link "About Us" at bounding box center [787, 22] width 59 height 22
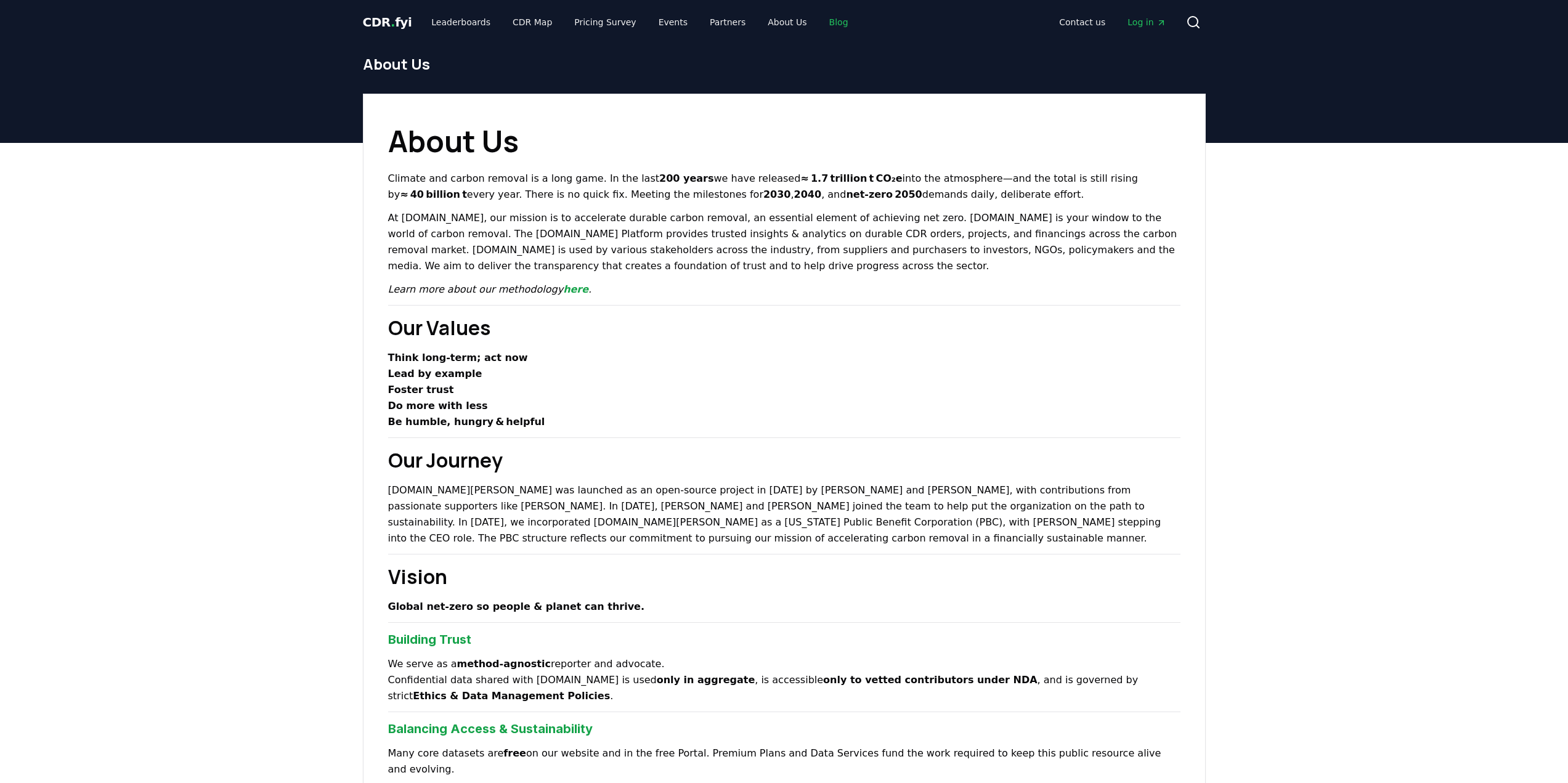
click at [819, 20] on link "Blog" at bounding box center [838, 22] width 39 height 22
click at [514, 21] on link "CDR Map" at bounding box center [532, 22] width 59 height 22
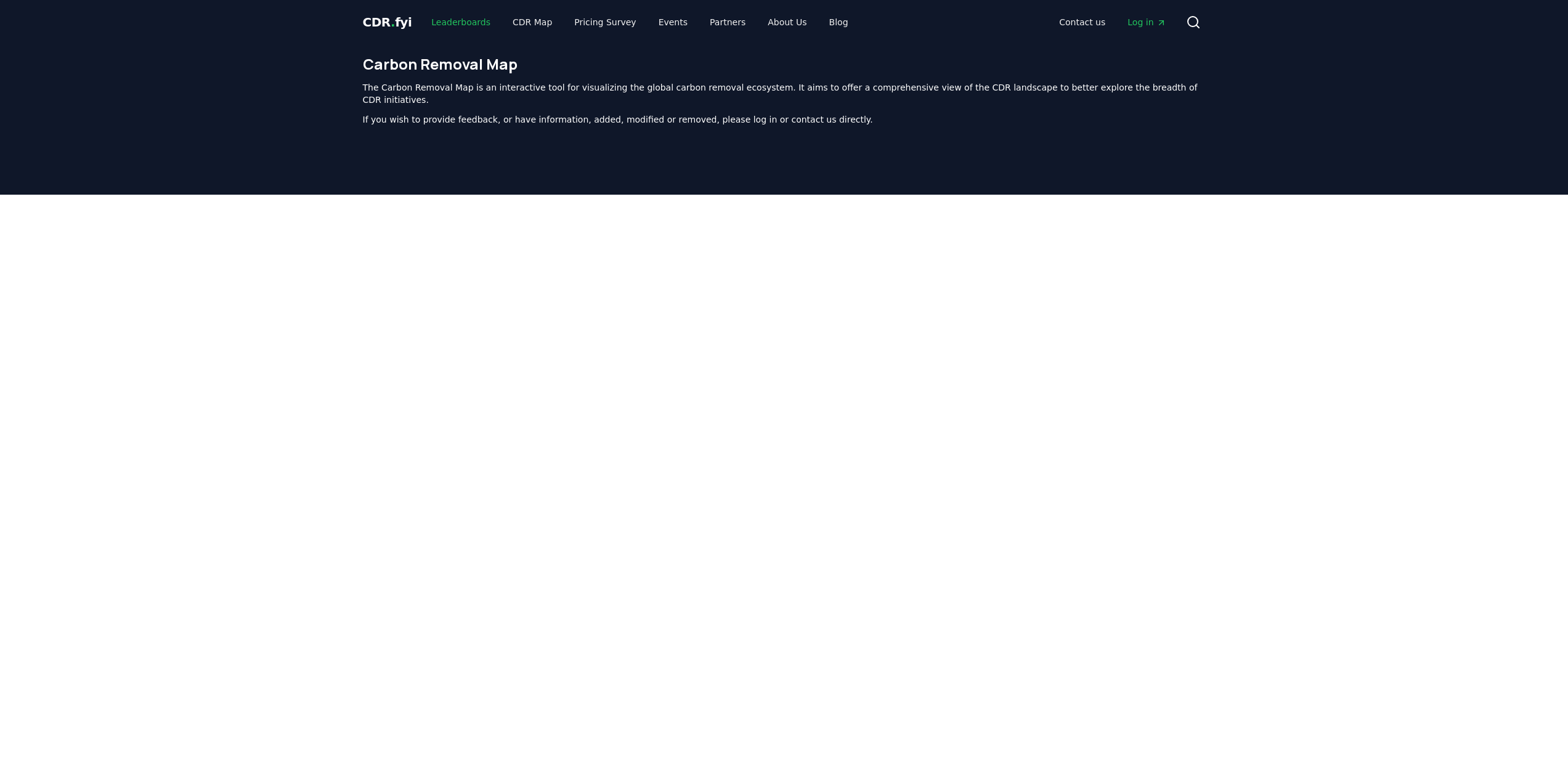
click at [466, 21] on link "Leaderboards" at bounding box center [460, 22] width 79 height 22
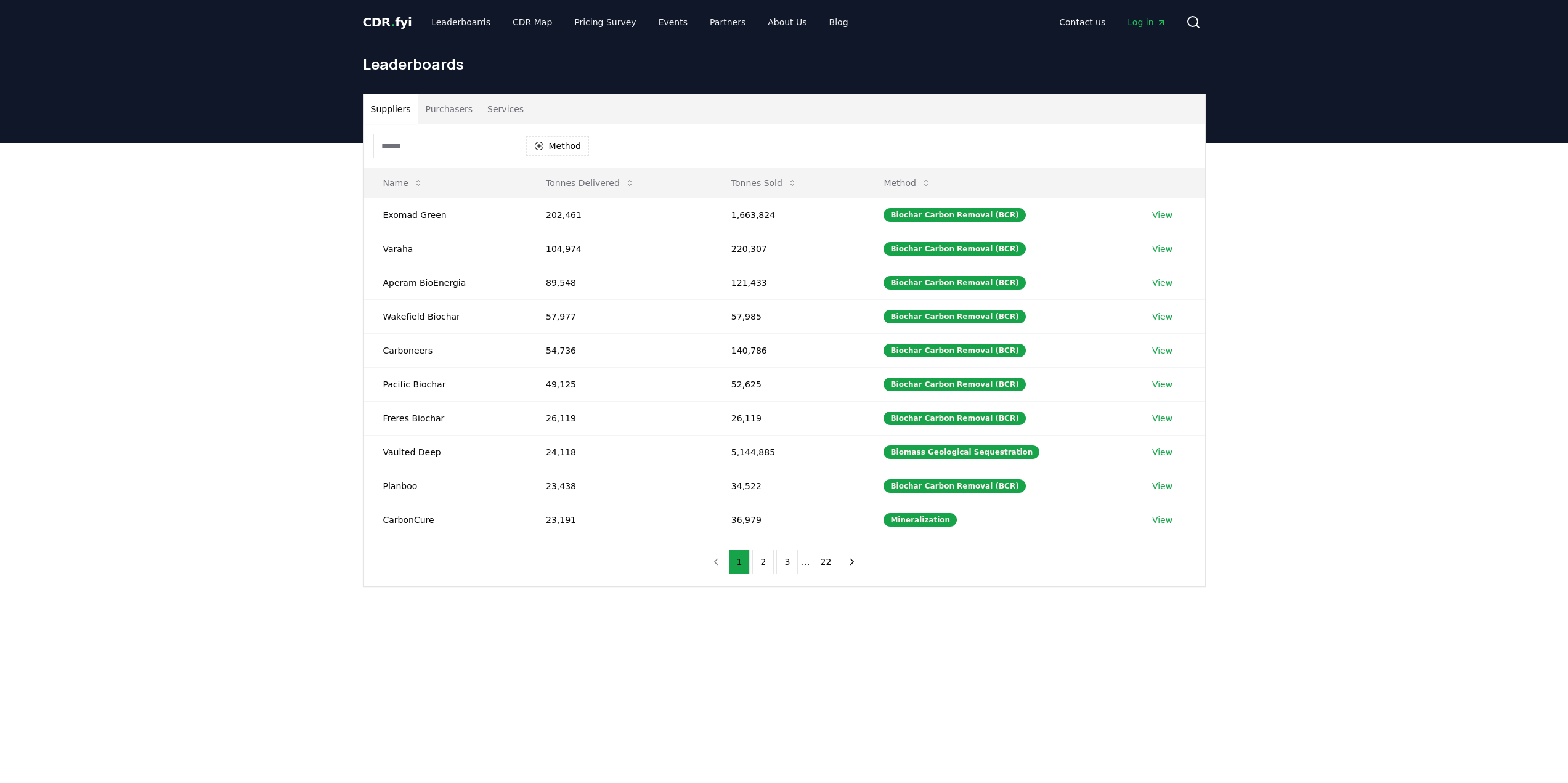
click at [390, 22] on span "." at bounding box center [393, 23] width 4 height 15
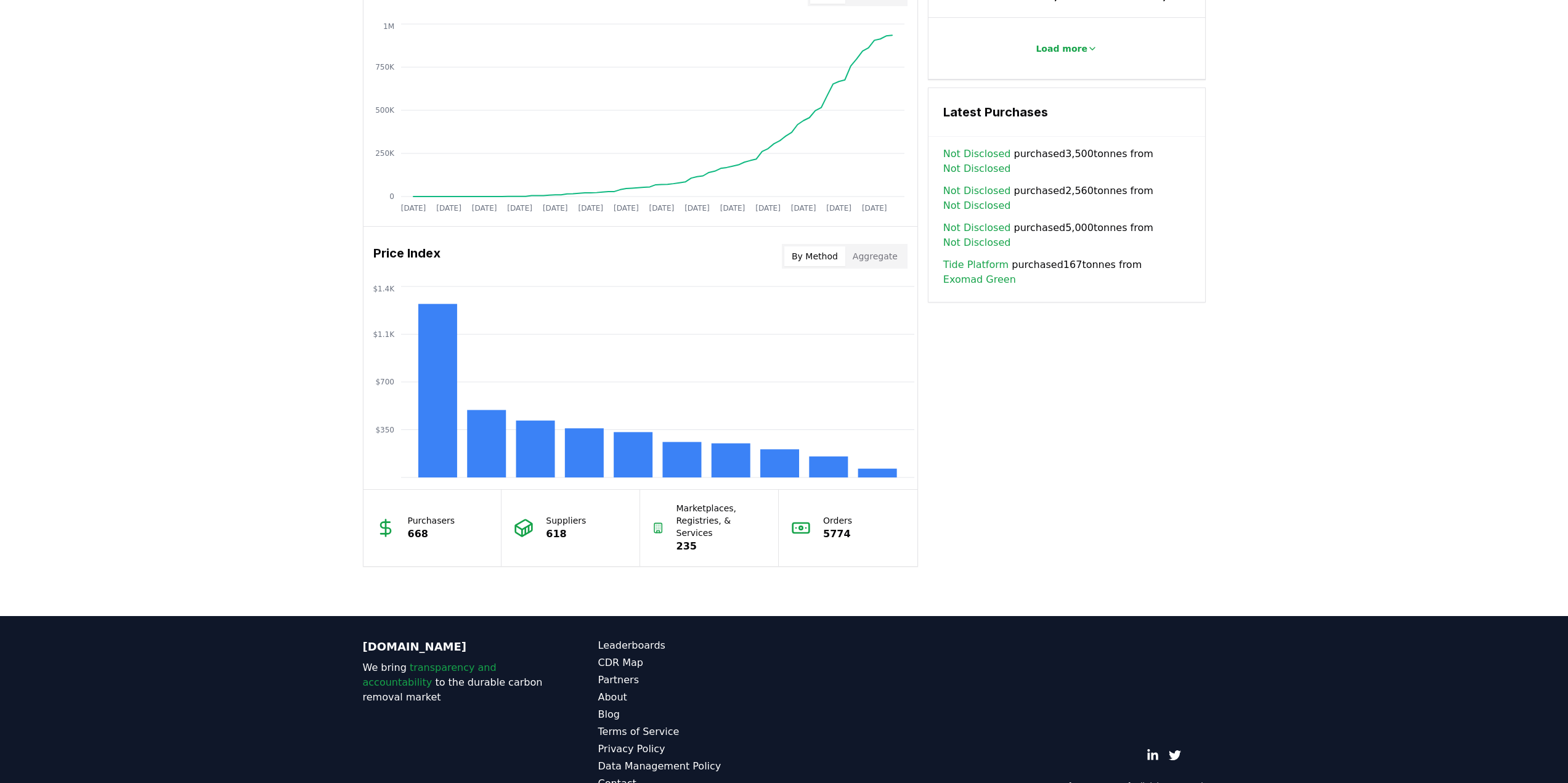
scroll to position [806, 0]
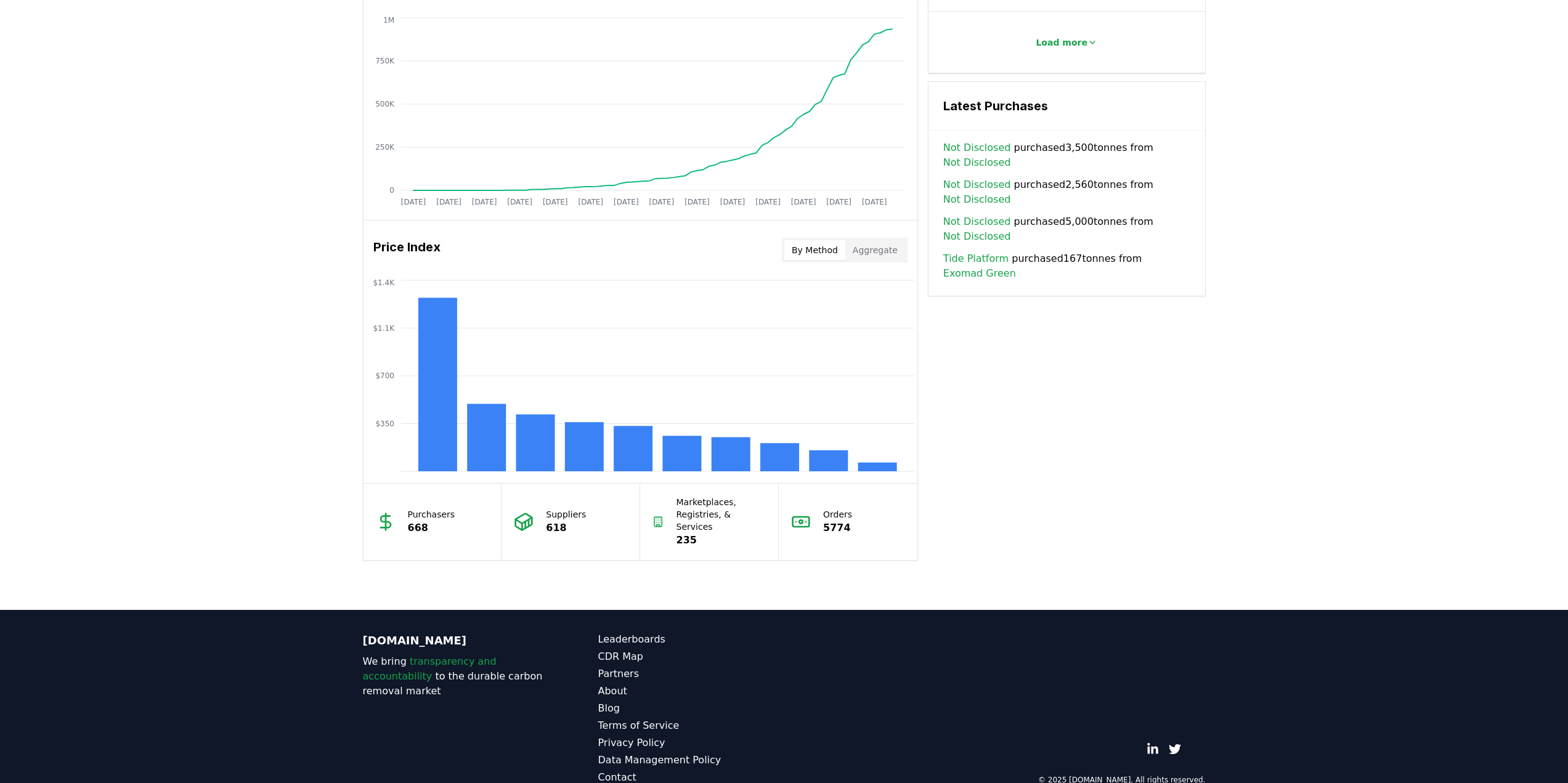
click at [860, 254] on button "Aggregate" at bounding box center [875, 250] width 59 height 20
click at [832, 252] on button "By Method" at bounding box center [814, 250] width 61 height 20
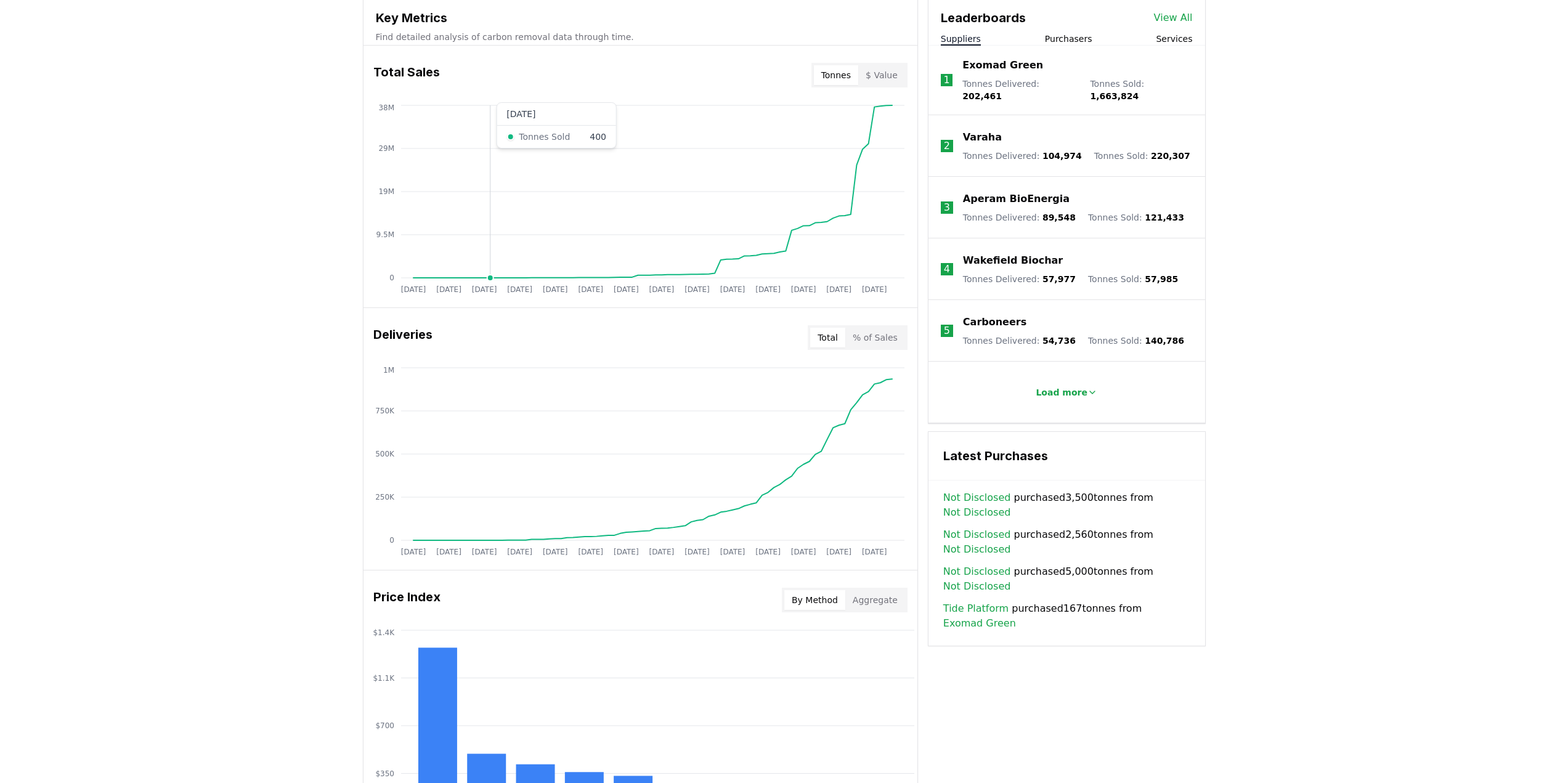
scroll to position [457, 0]
click at [973, 607] on link "Tide Platform" at bounding box center [976, 608] width 66 height 15
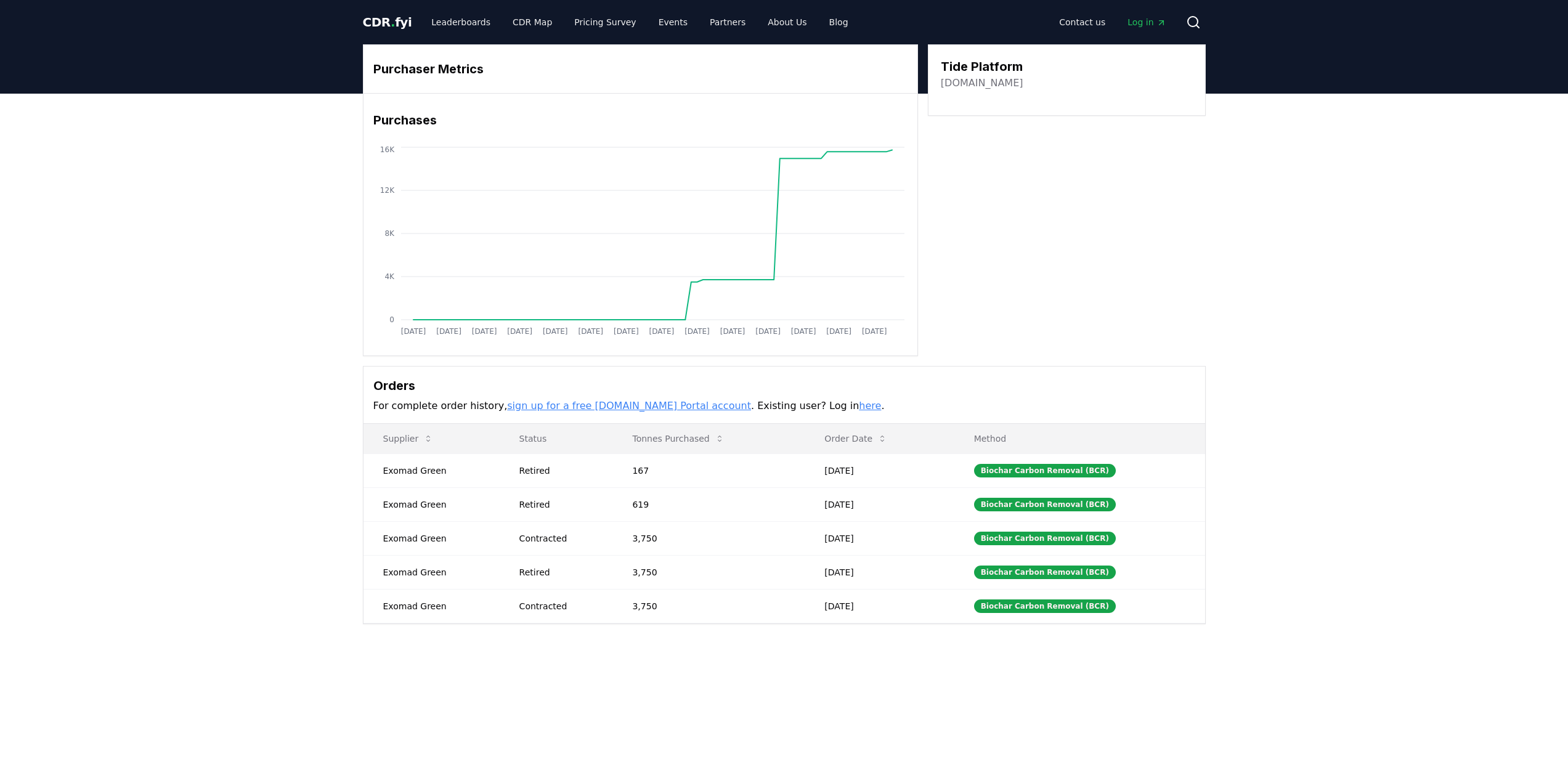
click at [859, 408] on link "here" at bounding box center [870, 406] width 22 height 12
